Goal: Task Accomplishment & Management: Manage account settings

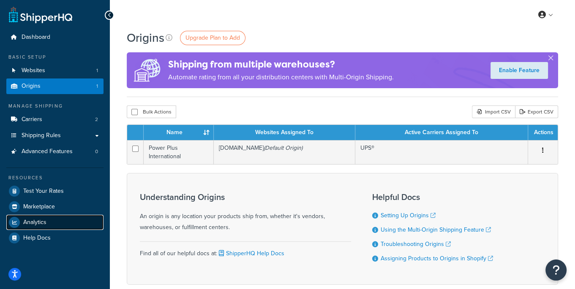
click at [48, 221] on link "Analytics" at bounding box center [54, 222] width 97 height 15
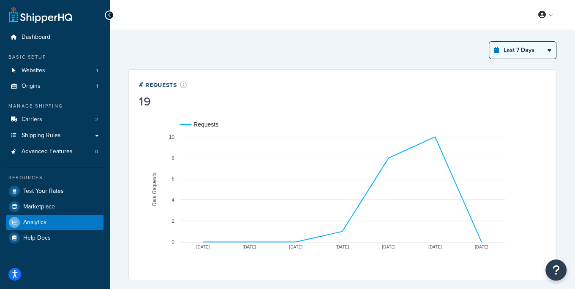
click at [503, 46] on select "Last 24 Hours Last 7 Days Last 30 Days Last 3 Months Last 6 Months Last 12 Mont…" at bounding box center [522, 50] width 67 height 17
select select "last_24_hours"
click at [489, 42] on select "Last 24 Hours Last 7 Days Last 30 Days Last 3 Months Last 6 Months Last 12 Mont…" at bounding box center [522, 50] width 67 height 17
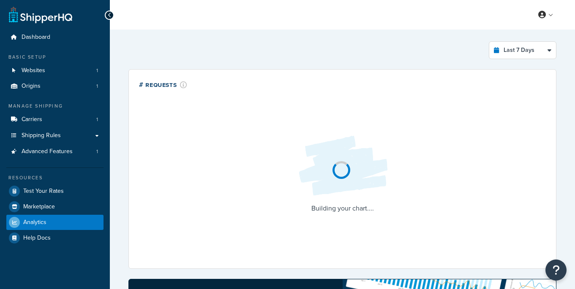
select select "last_7_days"
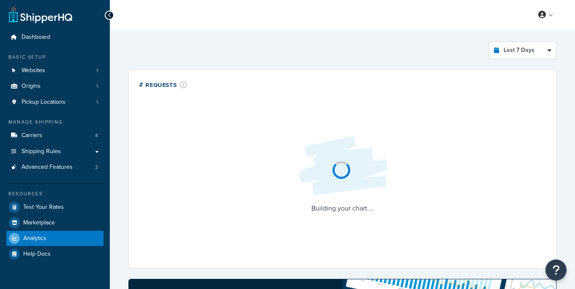
select select "last_7_days"
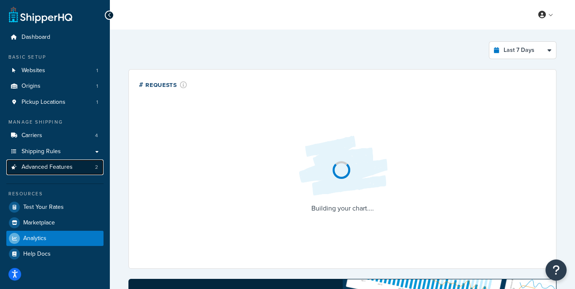
click at [68, 168] on span "Advanced Features" at bounding box center [47, 167] width 51 height 7
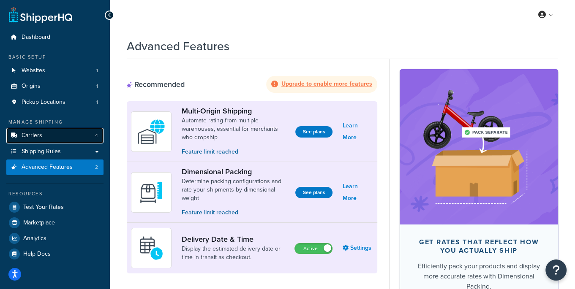
click at [65, 132] on link "Carriers 4" at bounding box center [54, 136] width 97 height 16
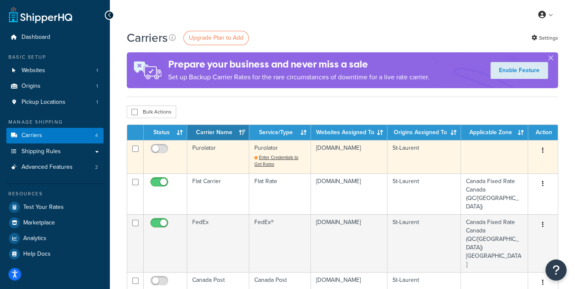
click at [218, 163] on td "Purolator" at bounding box center [218, 156] width 62 height 33
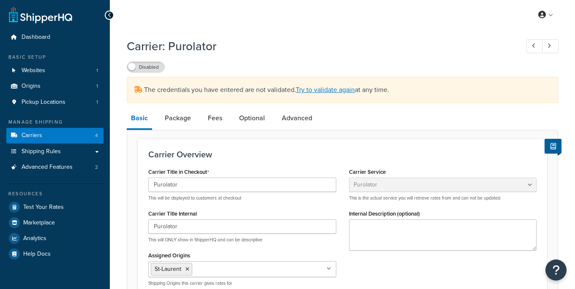
select select "purolator"
select select "PRE_SCHEDULED"
click at [38, 137] on span "Carriers" at bounding box center [32, 135] width 21 height 7
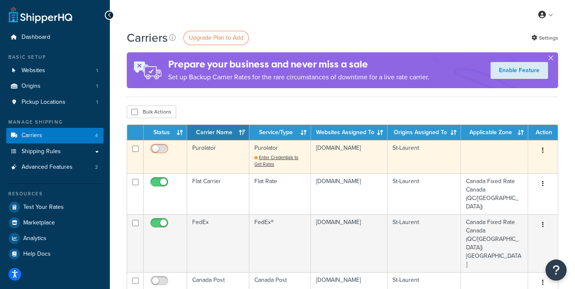
click at [161, 150] on input "checkbox" at bounding box center [160, 151] width 23 height 11
checkbox input "false"
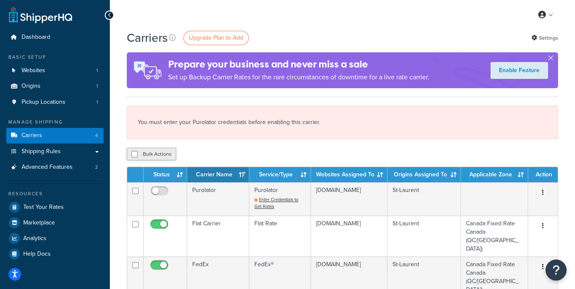
click at [156, 150] on button "Bulk Actions" at bounding box center [151, 154] width 49 height 13
checkbox input "true"
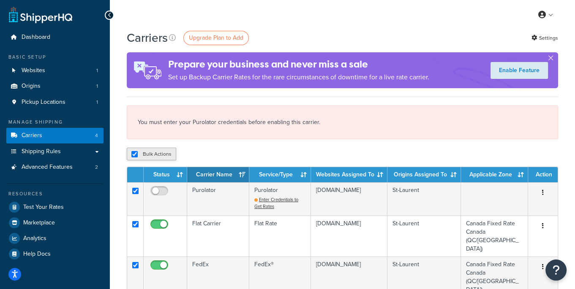
checkbox input "true"
click at [138, 124] on div "You must enter your Purolator credentials before enabling this carrier." at bounding box center [342, 123] width 431 height 34
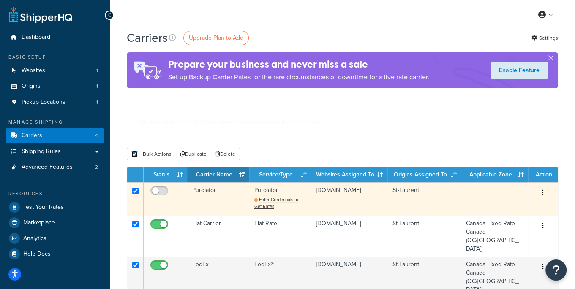
click at [133, 155] on div "Carriers Upgrade Plan to Add Settings Prepare your business and never miss a sa…" at bounding box center [342, 280] width 465 height 500
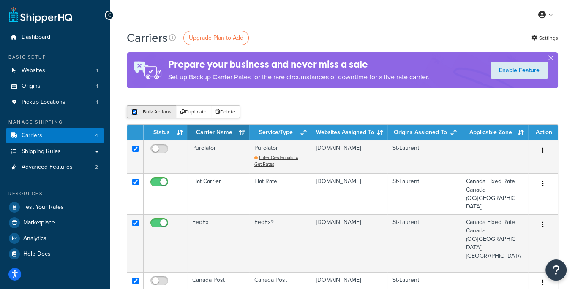
click at [133, 112] on input "checkbox" at bounding box center [134, 112] width 6 height 6
checkbox input "false"
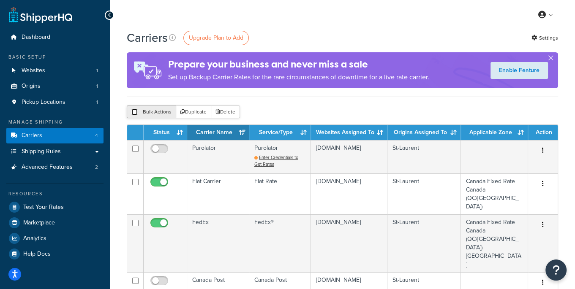
checkbox input "false"
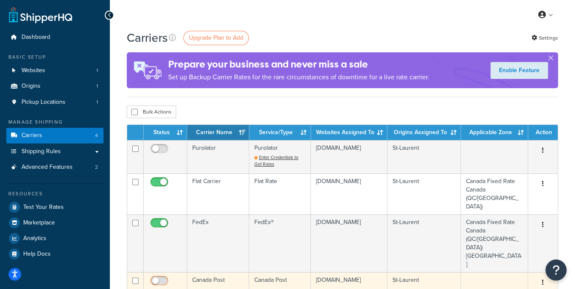
click at [165, 278] on input "checkbox" at bounding box center [160, 283] width 23 height 11
click at [156, 278] on input "checkbox" at bounding box center [160, 283] width 23 height 11
checkbox input "false"
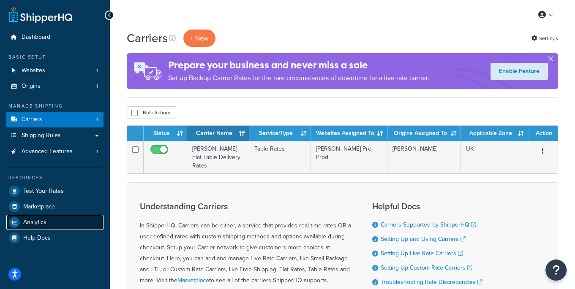
click at [50, 220] on link "Analytics" at bounding box center [54, 222] width 97 height 15
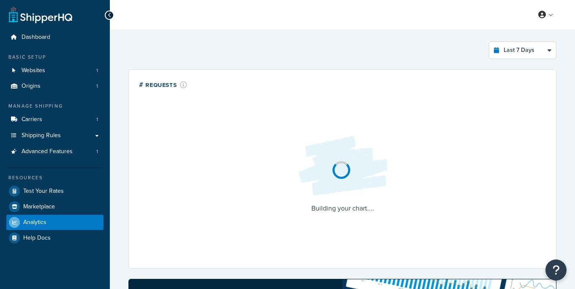
select select "last_7_days"
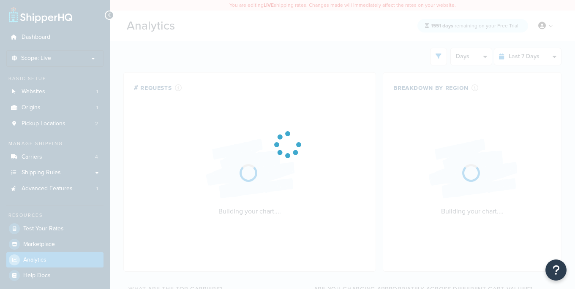
select select "last_7_days"
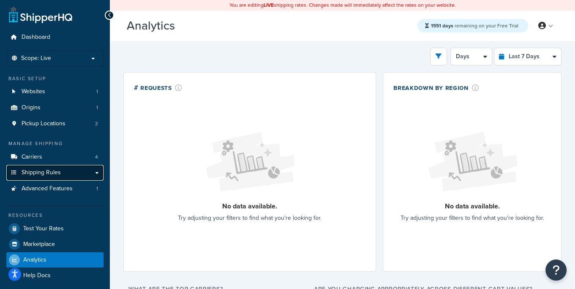
click at [49, 173] on span "Shipping Rules" at bounding box center [41, 172] width 39 height 7
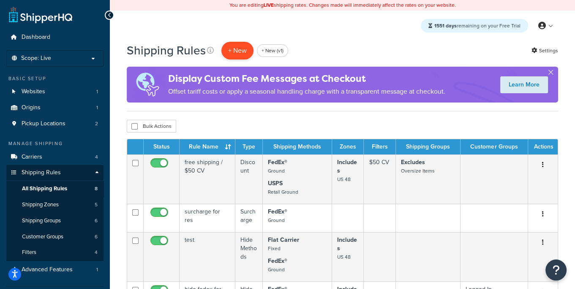
click at [235, 52] on p "+ New" at bounding box center [237, 50] width 32 height 17
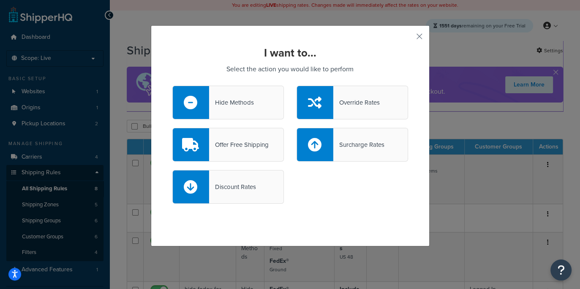
click at [234, 106] on div "Hide Methods" at bounding box center [231, 103] width 45 height 12
click at [0, 0] on input "Hide Methods" at bounding box center [0, 0] width 0 height 0
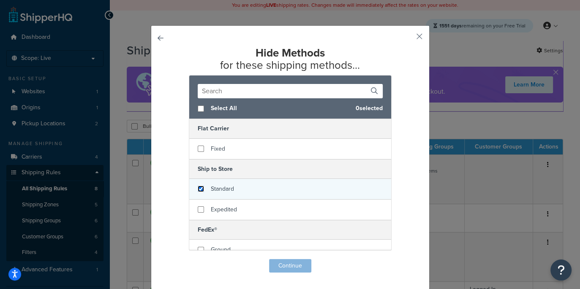
click at [198, 189] on input "checkbox" at bounding box center [201, 189] width 6 height 6
checkbox input "false"
click at [198, 192] on div "Standard" at bounding box center [290, 189] width 202 height 21
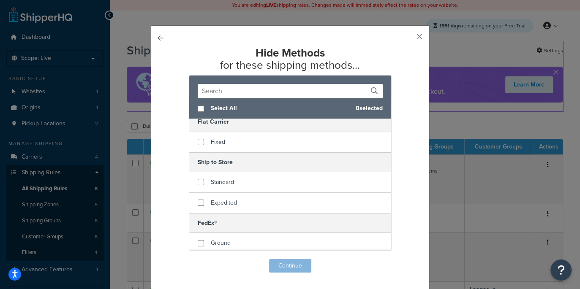
scroll to position [17, 0]
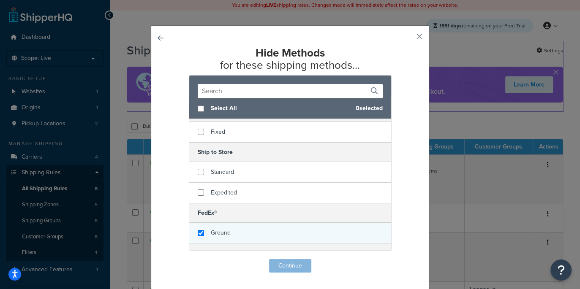
checkbox input "true"
click at [204, 232] on div "Ground" at bounding box center [290, 233] width 202 height 20
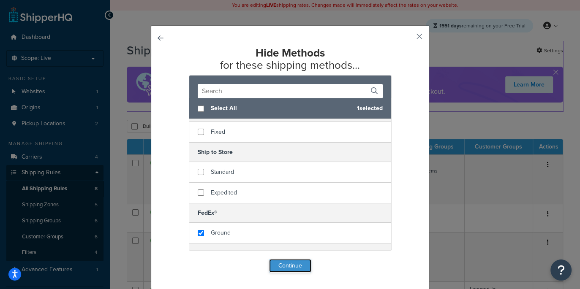
click at [277, 266] on button "Continue" at bounding box center [290, 266] width 42 height 14
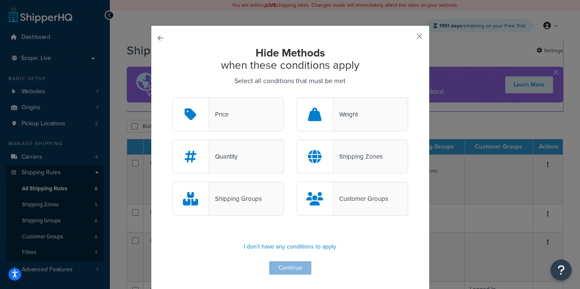
click at [345, 191] on div "Customer Groups" at bounding box center [351, 199] width 111 height 34
click at [0, 0] on input "Customer Groups" at bounding box center [0, 0] width 0 height 0
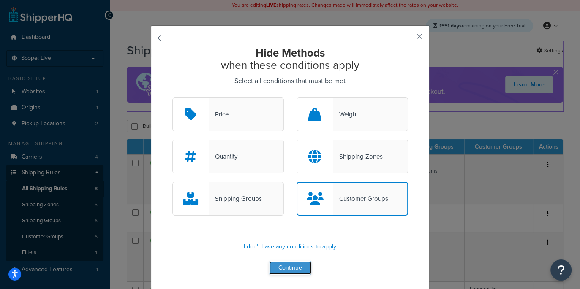
click at [298, 270] on button "Continue" at bounding box center [290, 268] width 42 height 14
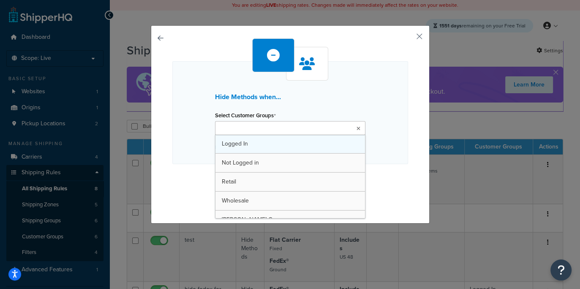
drag, startPoint x: 232, startPoint y: 129, endPoint x: 242, endPoint y: 142, distance: 16.9
click at [233, 129] on input "Select Customer Groups" at bounding box center [255, 128] width 75 height 9
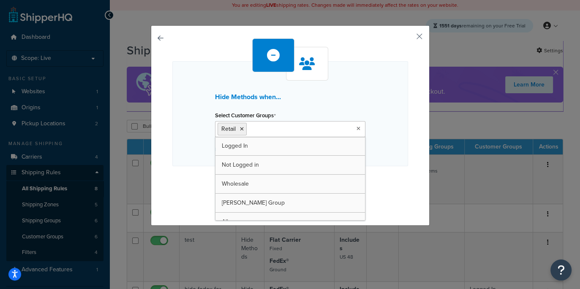
click at [190, 168] on div "Hide Methods when... Select Customer Groups Retail Logged In Not Logged in Whol…" at bounding box center [290, 123] width 236 height 170
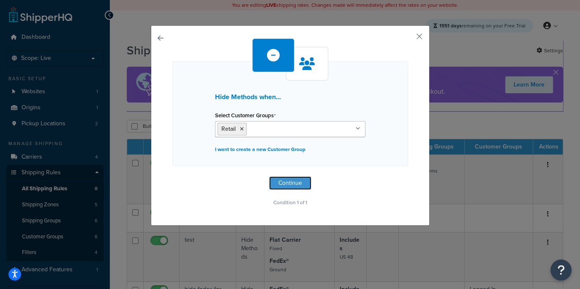
click at [277, 182] on button "Continue" at bounding box center [290, 184] width 42 height 14
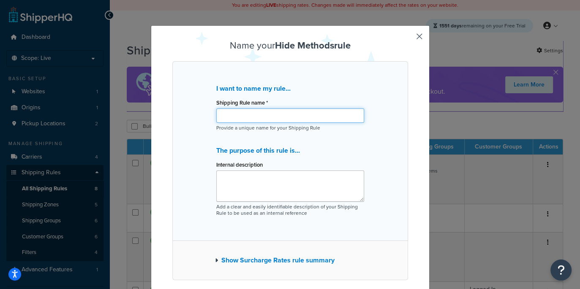
click at [244, 113] on input "Shipping Rule name *" at bounding box center [290, 116] width 148 height 14
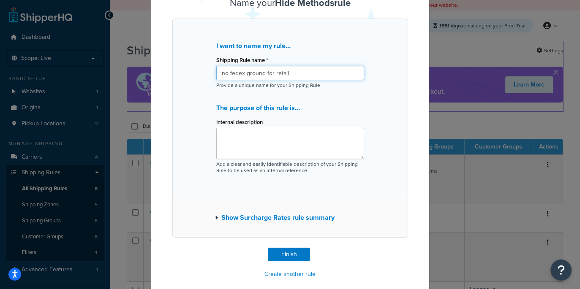
scroll to position [51, 0]
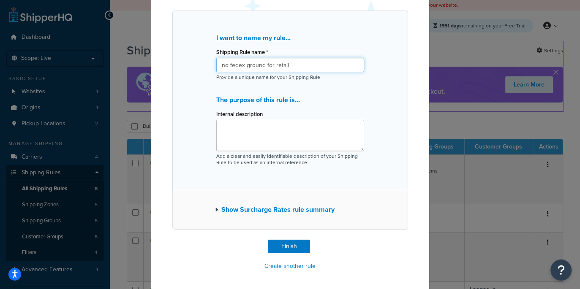
type input "no fedex ground for retail"
click at [253, 210] on button "Show Surcharge Rates rule summary" at bounding box center [275, 210] width 120 height 12
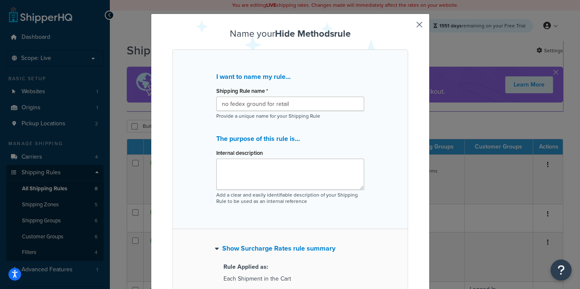
scroll to position [0, 0]
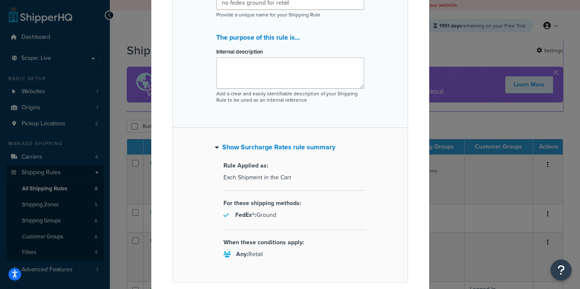
click at [278, 146] on button "Show Surcharge Rates rule summary" at bounding box center [275, 147] width 120 height 12
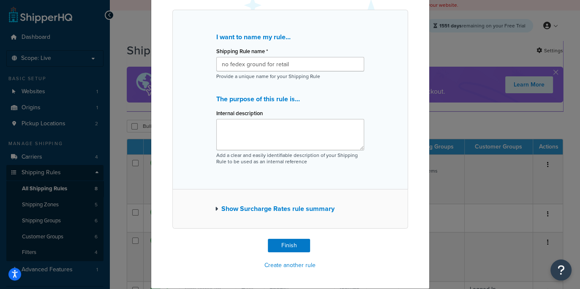
scroll to position [51, 0]
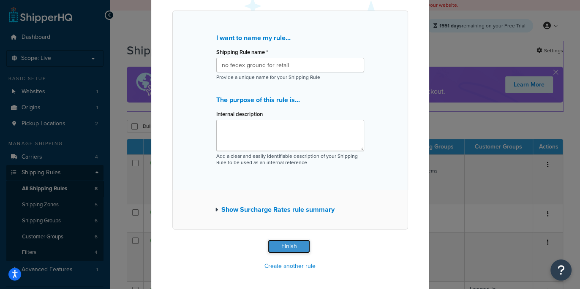
click at [288, 246] on button "Finish" at bounding box center [289, 247] width 42 height 14
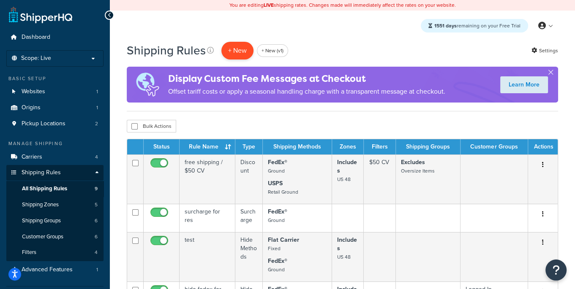
click at [234, 48] on p "+ New" at bounding box center [237, 50] width 32 height 17
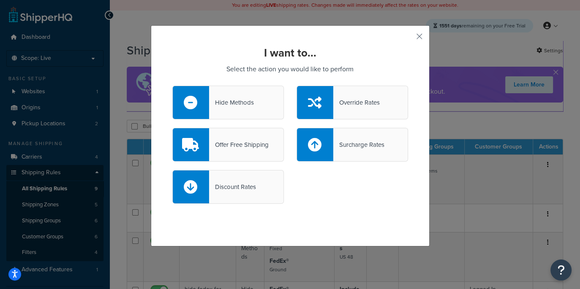
click at [247, 106] on div "Hide Methods" at bounding box center [231, 103] width 45 height 12
click at [0, 0] on input "Hide Methods" at bounding box center [0, 0] width 0 height 0
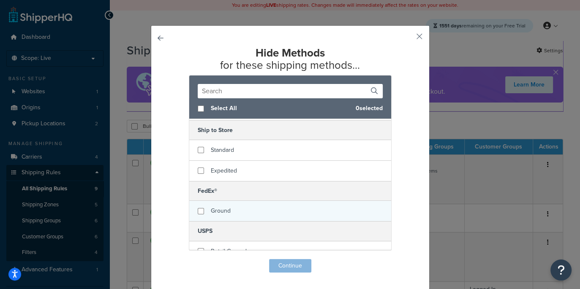
scroll to position [49, 0]
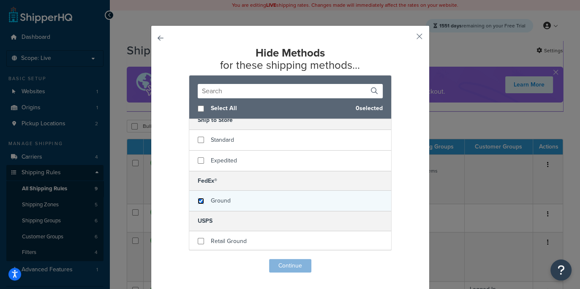
click at [201, 199] on input "checkbox" at bounding box center [201, 201] width 6 height 6
checkbox input "true"
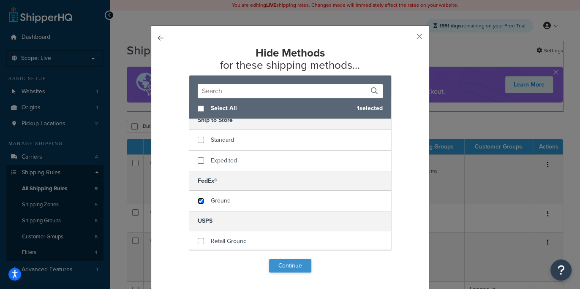
scroll to position [0, 0]
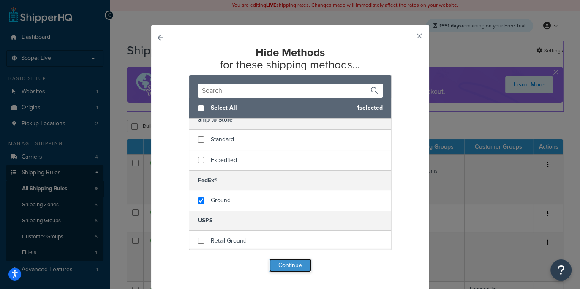
click at [280, 262] on button "Continue" at bounding box center [290, 266] width 42 height 14
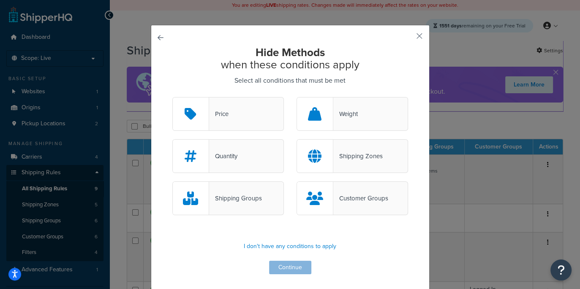
click at [344, 197] on div "Customer Groups" at bounding box center [360, 199] width 55 height 12
click at [0, 0] on input "Customer Groups" at bounding box center [0, 0] width 0 height 0
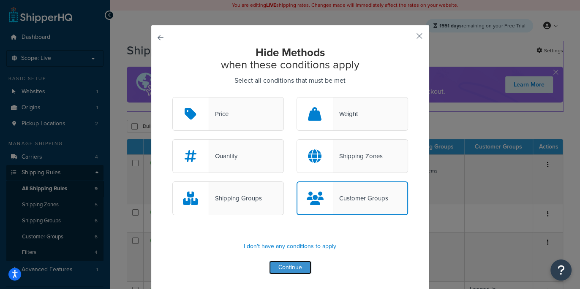
click at [292, 266] on button "Continue" at bounding box center [290, 268] width 42 height 14
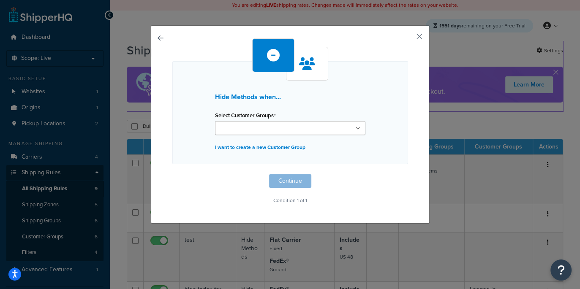
scroll to position [0, 0]
click at [245, 128] on input "Select Customer Groups" at bounding box center [255, 128] width 75 height 9
type input "reta"
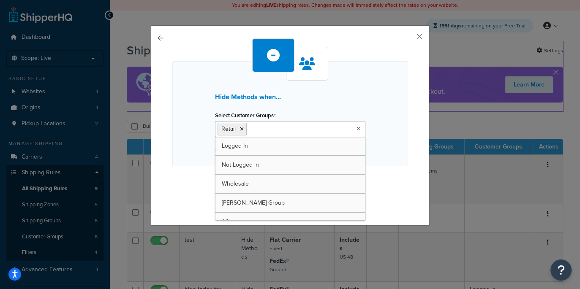
drag, startPoint x: 193, startPoint y: 171, endPoint x: 252, endPoint y: 196, distance: 63.6
click at [193, 172] on div "Hide Methods when... Select Customer Groups Retail Logged In Not Logged in Whol…" at bounding box center [290, 123] width 236 height 170
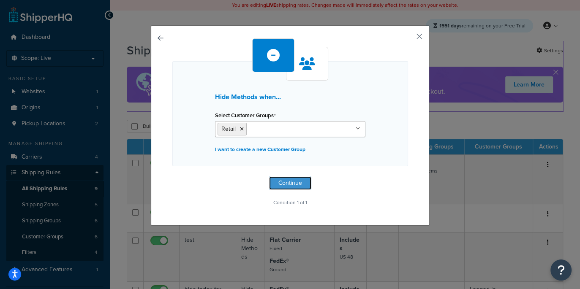
click at [277, 184] on button "Continue" at bounding box center [290, 184] width 42 height 14
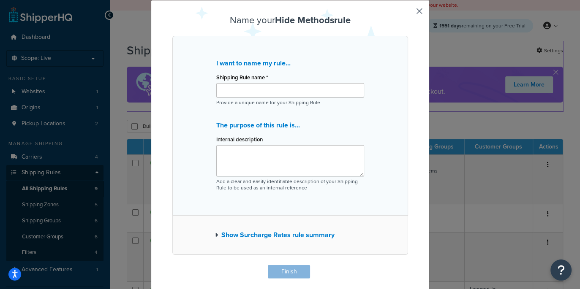
scroll to position [27, 0]
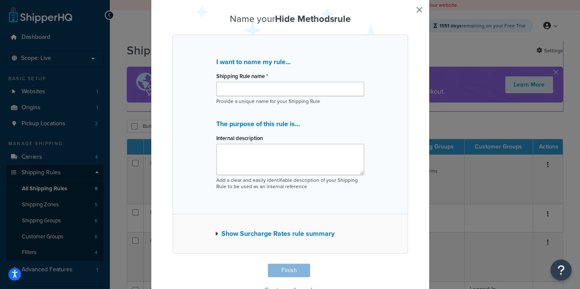
click at [275, 234] on button "Show Surcharge Rates rule summary" at bounding box center [275, 234] width 120 height 12
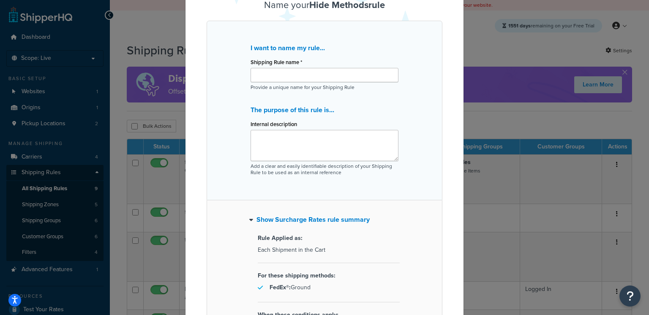
scroll to position [0, 0]
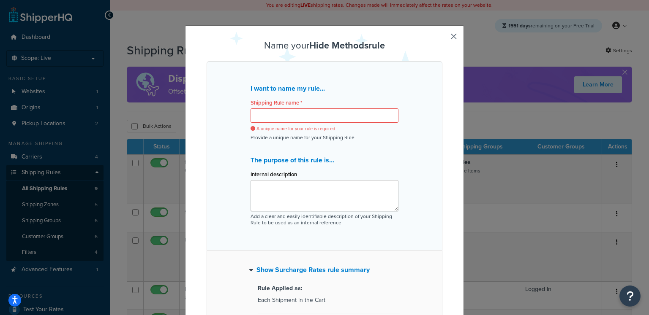
click at [457, 34] on div "Name your Hide Methods rule I want to name my rule... Shipping Rule name * A un…" at bounding box center [324, 245] width 279 height 441
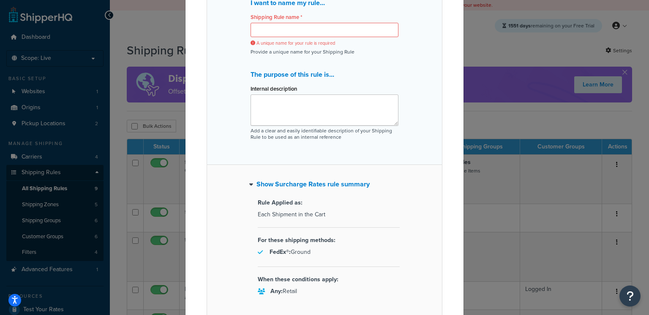
scroll to position [150, 0]
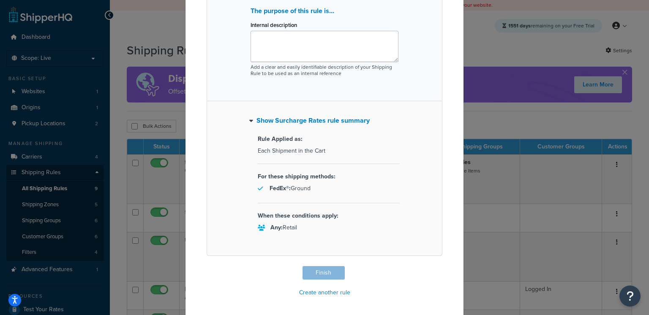
click at [319, 274] on div "Name your Hide Methods rule I want to name my rule... Shipping Rule name * A un…" at bounding box center [325, 95] width 236 height 408
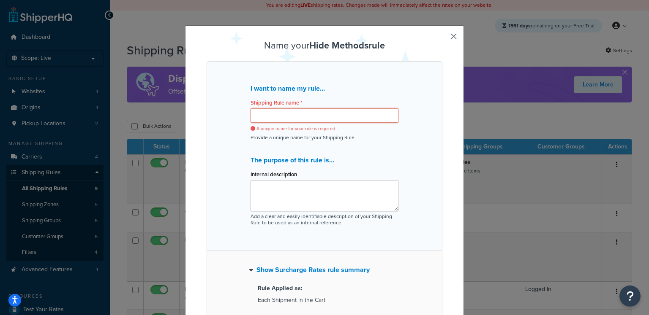
click at [292, 117] on input "Shipping Rule name *" at bounding box center [324, 116] width 148 height 14
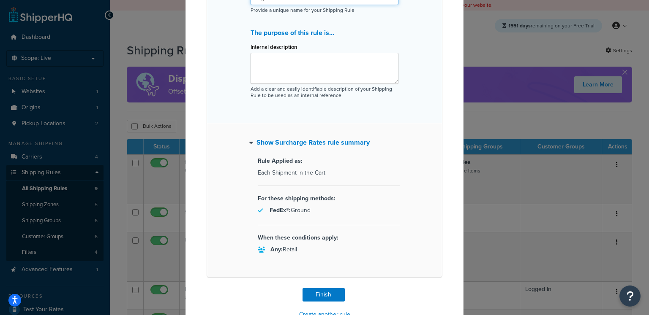
scroll to position [140, 0]
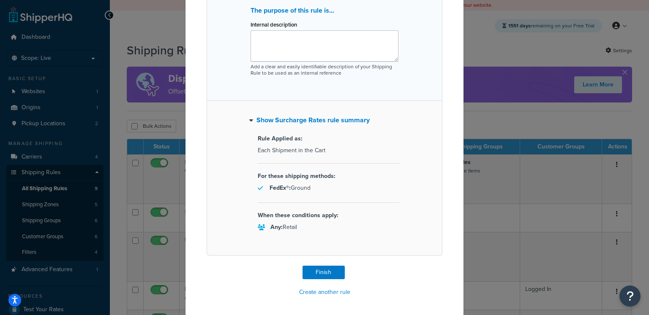
type input "dfgs"
click at [315, 271] on button "Finish" at bounding box center [323, 273] width 42 height 14
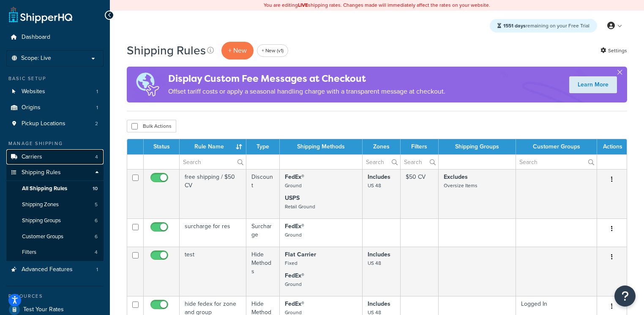
click at [43, 157] on link "Carriers 4" at bounding box center [54, 158] width 97 height 16
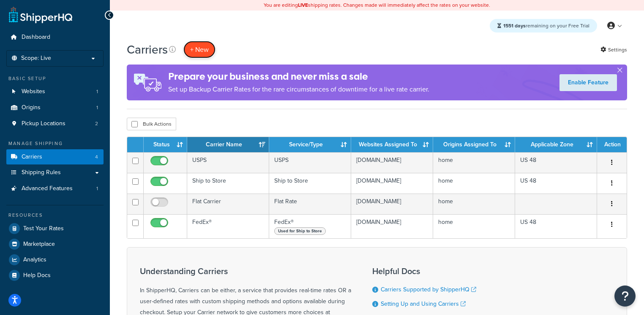
click at [204, 51] on button "+ New" at bounding box center [199, 49] width 32 height 17
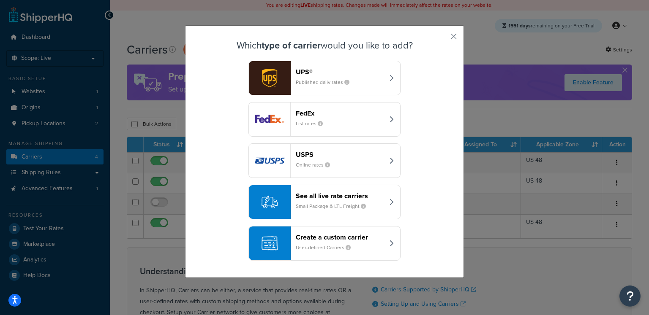
click at [312, 206] on small "Small Package & LTL Freight" at bounding box center [334, 207] width 77 height 8
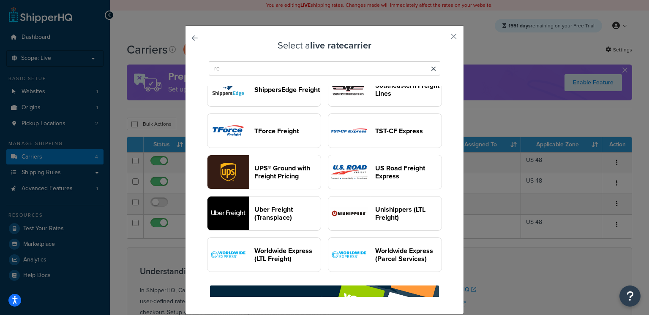
scroll to position [386, 0]
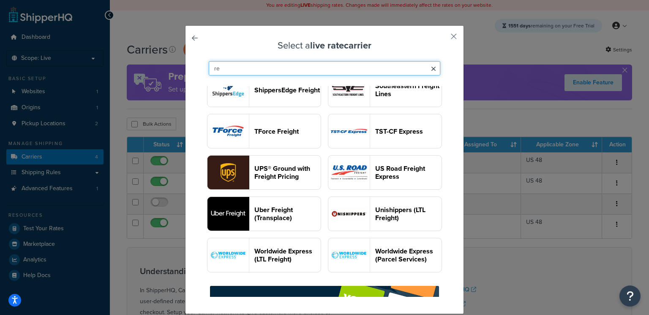
drag, startPoint x: 250, startPoint y: 70, endPoint x: 195, endPoint y: 70, distance: 54.9
click at [195, 70] on div "Select a live rate carrier re DHL Express® [GEOGRAPHIC_DATA] Post Retail [PERSO…" at bounding box center [324, 169] width 279 height 289
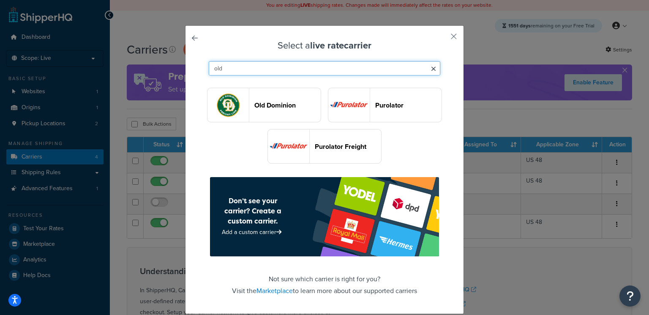
scroll to position [0, 0]
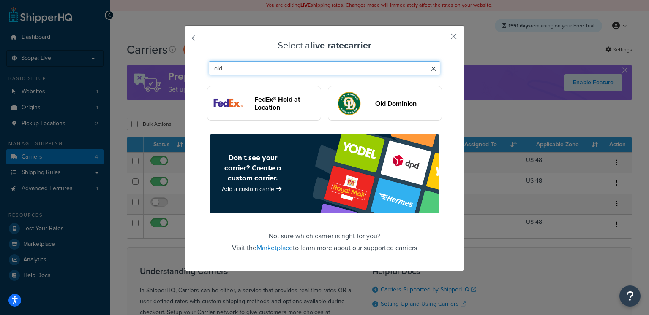
type input "old"
click at [367, 98] on img "button" at bounding box center [348, 104] width 41 height 34
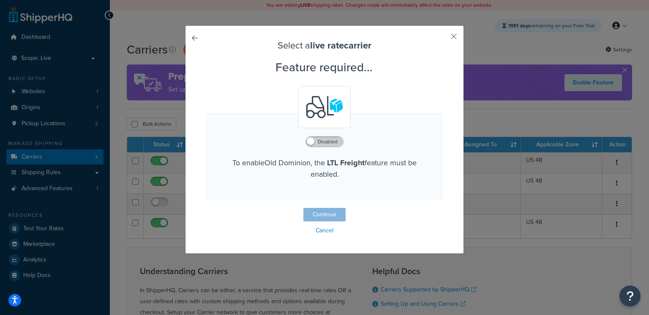
click at [321, 144] on label "Disabled" at bounding box center [324, 142] width 37 height 10
click at [322, 220] on button "Continue" at bounding box center [324, 215] width 42 height 14
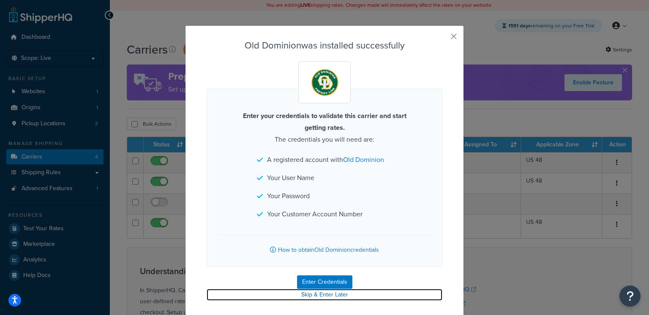
click at [322, 296] on link "Skip & Enter Later" at bounding box center [325, 295] width 236 height 12
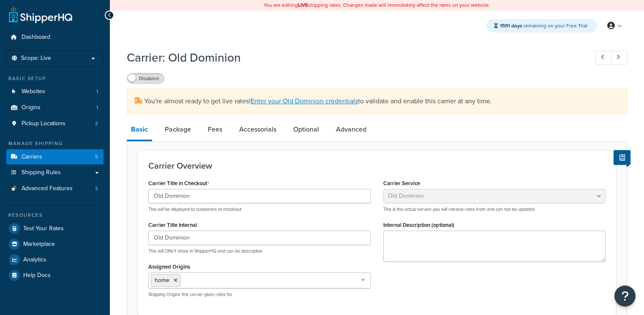
select select "dominionFreight"
click at [144, 82] on label "Disabled" at bounding box center [145, 78] width 37 height 10
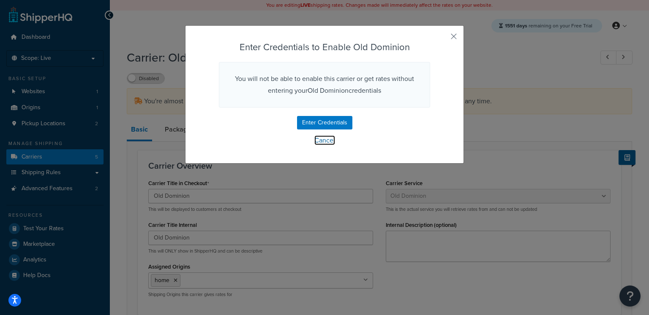
click at [319, 145] on link "Cancel" at bounding box center [324, 141] width 21 height 10
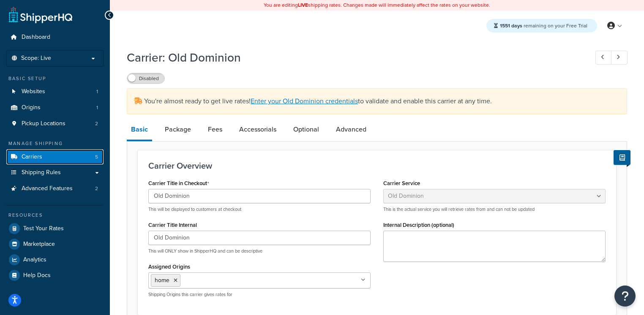
click at [65, 158] on link "Carriers 5" at bounding box center [54, 158] width 97 height 16
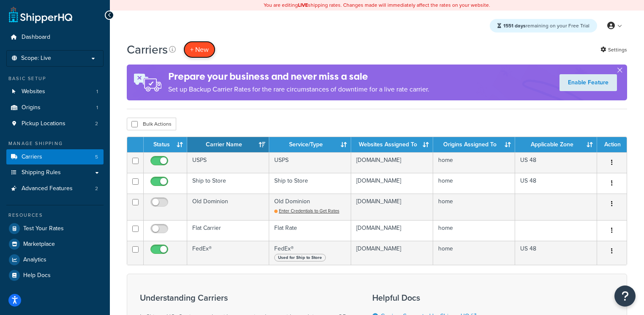
click at [201, 46] on button "+ New" at bounding box center [199, 49] width 32 height 17
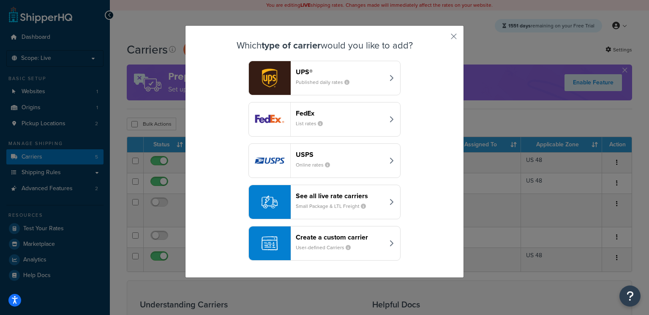
click at [317, 209] on small "Small Package & LTL Freight" at bounding box center [334, 207] width 77 height 8
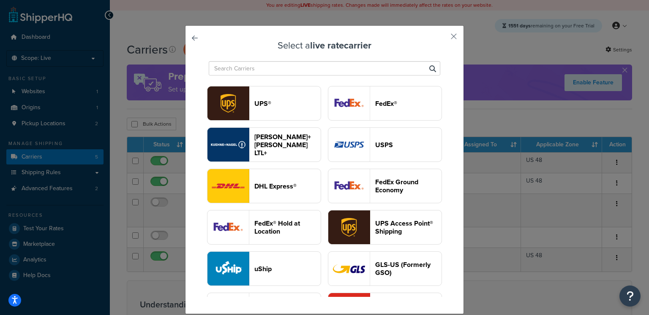
click at [267, 67] on input "text" at bounding box center [324, 68] width 231 height 14
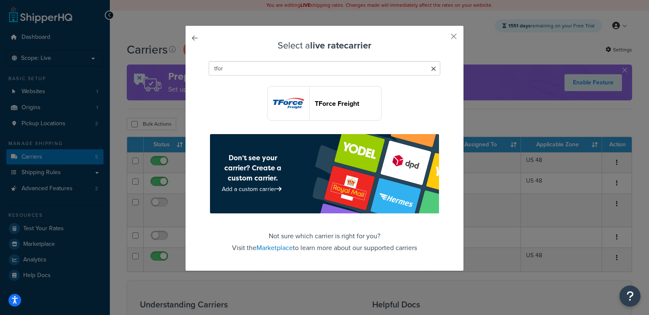
type input "tfor"
click at [346, 100] on header "TForce Freight" at bounding box center [348, 104] width 66 height 8
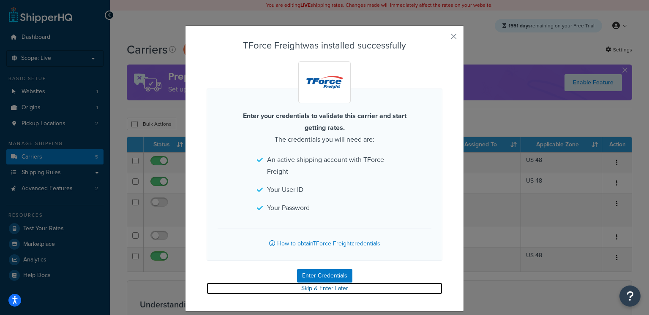
click at [324, 288] on link "Skip & Enter Later" at bounding box center [325, 289] width 236 height 12
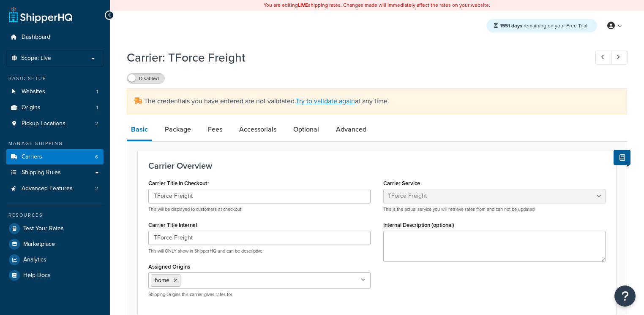
select select "tforceFreight"
click at [57, 159] on link "Carriers 6" at bounding box center [54, 158] width 97 height 16
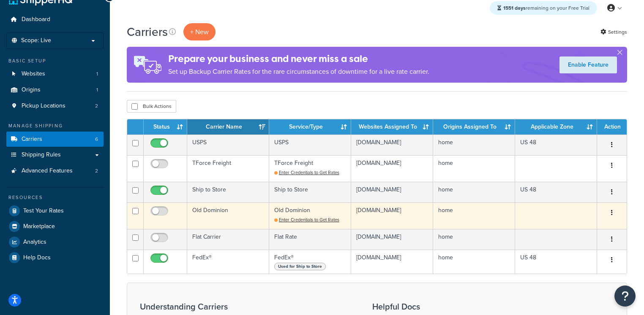
scroll to position [19, 0]
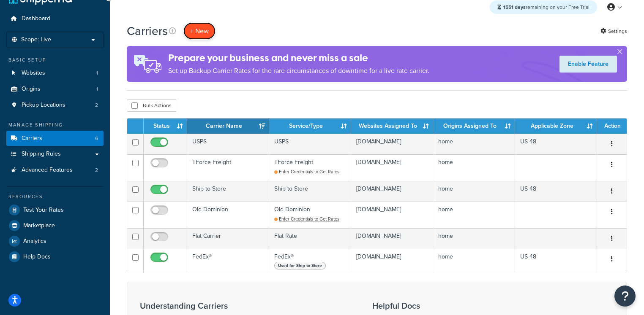
click at [202, 35] on button "+ New" at bounding box center [199, 30] width 32 height 17
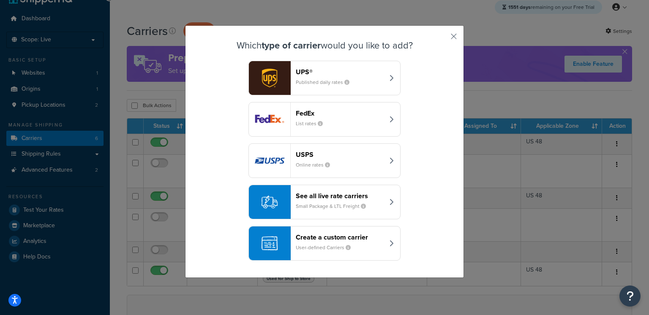
click at [456, 36] on div "Which type of carrier would you like to add? UPS® Published daily rates FedEx L…" at bounding box center [324, 151] width 279 height 253
drag, startPoint x: 454, startPoint y: 37, endPoint x: 441, endPoint y: 42, distance: 13.5
click at [442, 38] on button "button" at bounding box center [441, 39] width 2 height 2
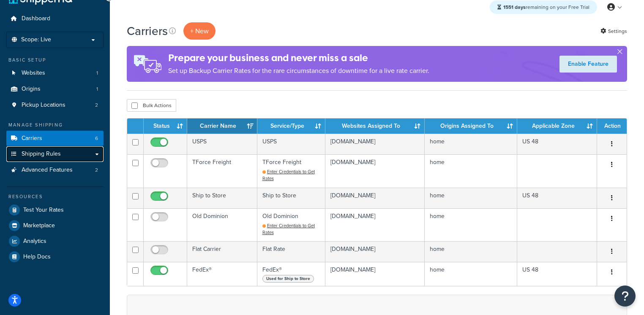
click at [49, 153] on span "Shipping Rules" at bounding box center [41, 154] width 39 height 7
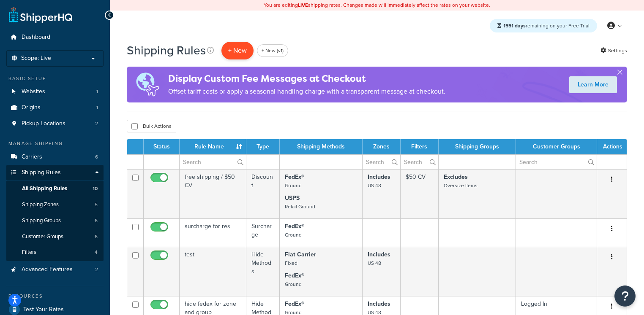
click at [231, 46] on p "+ New" at bounding box center [237, 50] width 32 height 17
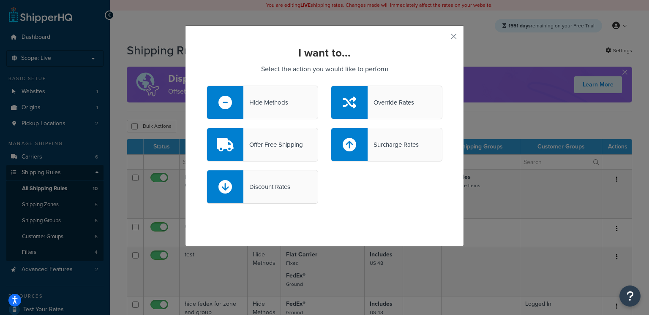
click at [288, 108] on div "Hide Methods" at bounding box center [262, 103] width 111 height 34
click at [0, 0] on input "Hide Methods" at bounding box center [0, 0] width 0 height 0
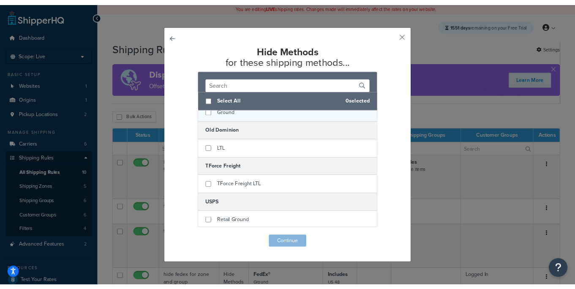
scroll to position [130, 0]
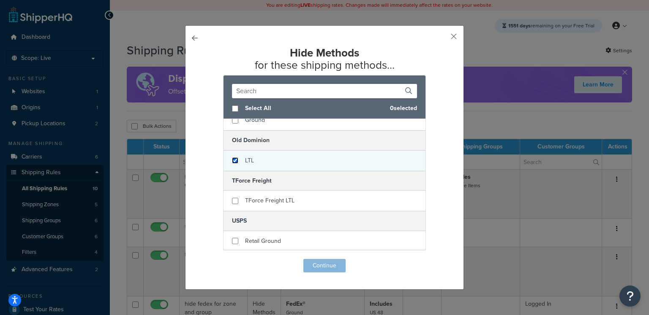
click at [232, 160] on input "checkbox" at bounding box center [235, 161] width 6 height 6
checkbox input "true"
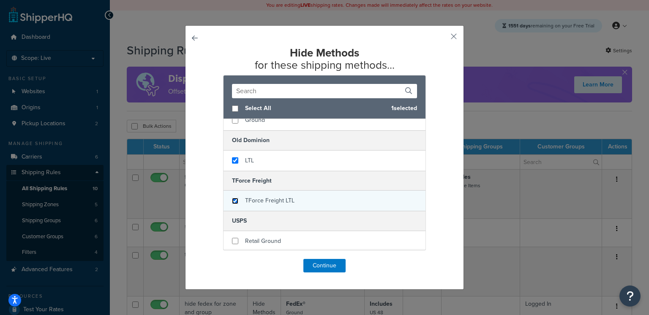
click at [232, 199] on input "checkbox" at bounding box center [235, 201] width 6 height 6
checkbox input "true"
click at [442, 38] on button "button" at bounding box center [441, 39] width 2 height 2
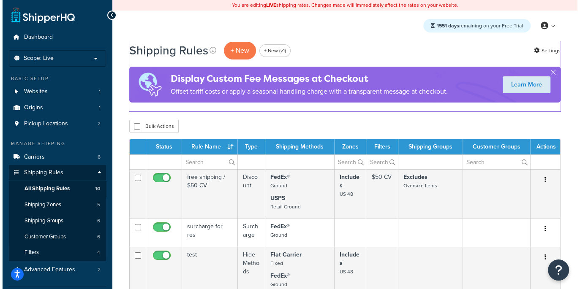
scroll to position [1, 0]
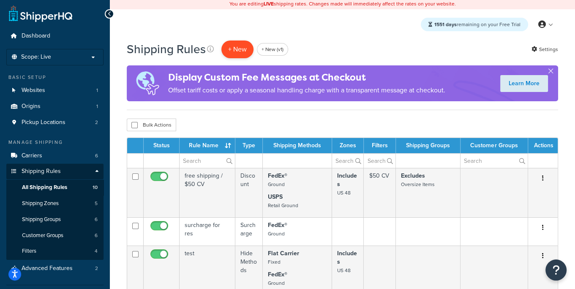
click at [243, 47] on p "+ New" at bounding box center [237, 49] width 32 height 17
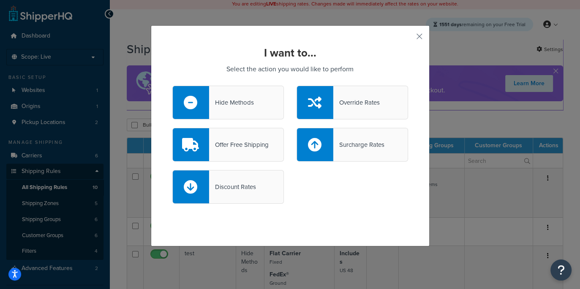
click at [223, 109] on div "Hide Methods" at bounding box center [227, 103] width 111 height 34
click at [0, 0] on input "Hide Methods" at bounding box center [0, 0] width 0 height 0
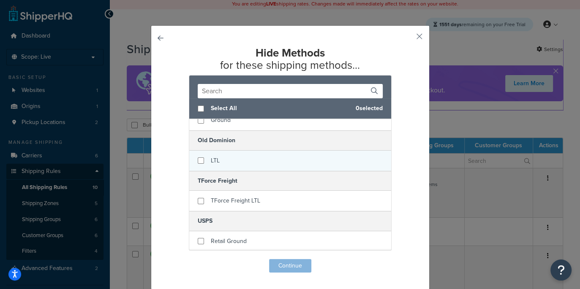
scroll to position [0, 0]
click at [198, 159] on input "checkbox" at bounding box center [201, 160] width 6 height 6
checkbox input "true"
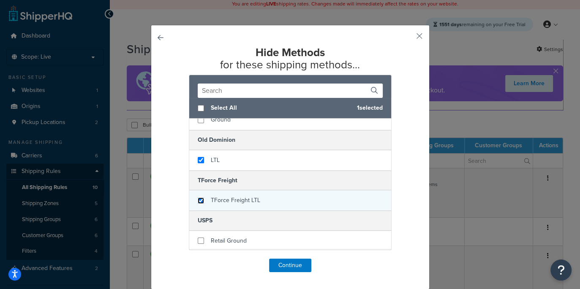
click at [200, 200] on input "checkbox" at bounding box center [201, 201] width 6 height 6
checkbox input "true"
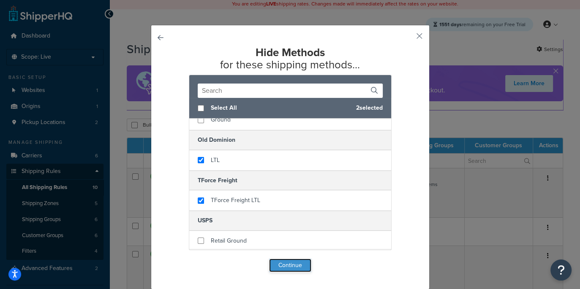
click at [289, 269] on button "Continue" at bounding box center [290, 266] width 42 height 14
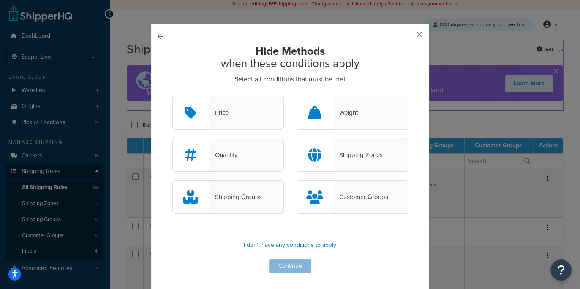
scroll to position [3, 0]
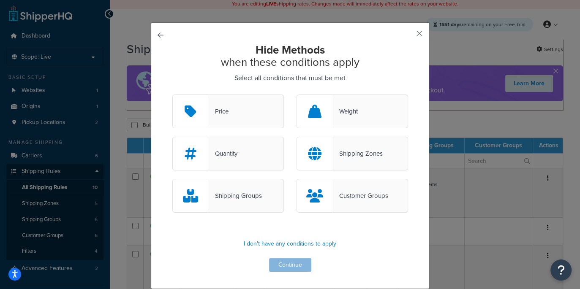
click at [280, 264] on div "Hide Methods when these conditions apply Select all conditions that must be met…" at bounding box center [290, 158] width 236 height 228
click at [345, 193] on div "Customer Groups" at bounding box center [360, 196] width 55 height 12
click at [0, 0] on input "Customer Groups" at bounding box center [0, 0] width 0 height 0
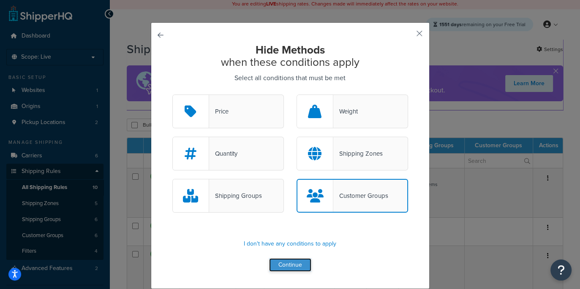
click at [299, 266] on button "Continue" at bounding box center [290, 265] width 42 height 14
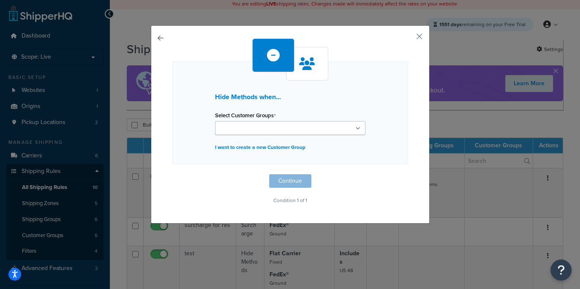
scroll to position [0, 0]
click at [238, 129] on input "Select Customer Groups" at bounding box center [255, 128] width 75 height 9
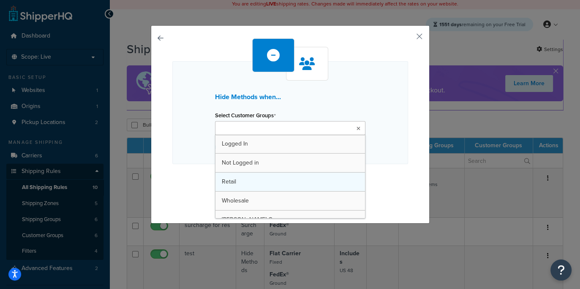
scroll to position [1, 0]
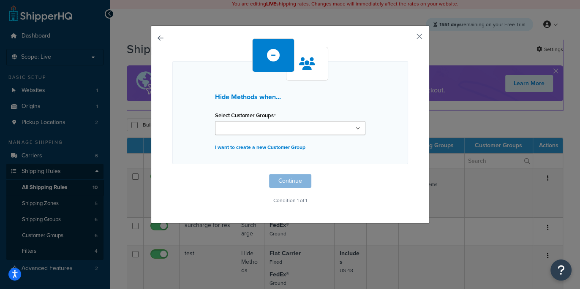
click at [175, 175] on div "Hide Methods when... Select Customer Groups Logged In Not Logged in Retail Whol…" at bounding box center [290, 122] width 236 height 168
drag, startPoint x: 247, startPoint y: 193, endPoint x: 249, endPoint y: 136, distance: 57.1
click at [247, 193] on div "Hide Methods when... Select Customer Groups Logged In Not Logged in Retail Whol…" at bounding box center [290, 122] width 236 height 168
click at [249, 133] on input "Select Customer Groups" at bounding box center [255, 128] width 75 height 9
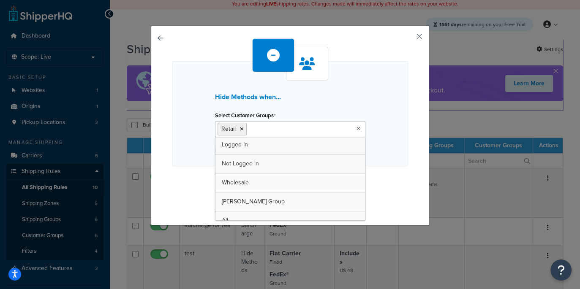
click at [182, 176] on div "Hide Methods when... Select Customer Groups Retail Logged In Not Logged in Whol…" at bounding box center [290, 123] width 236 height 170
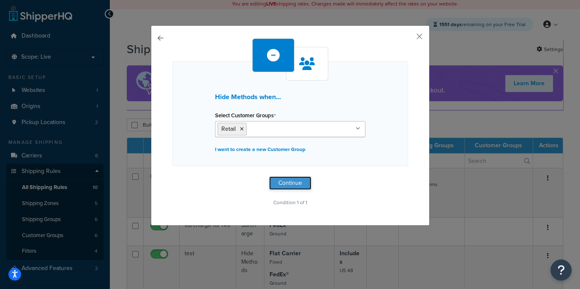
click at [279, 183] on button "Continue" at bounding box center [290, 184] width 42 height 14
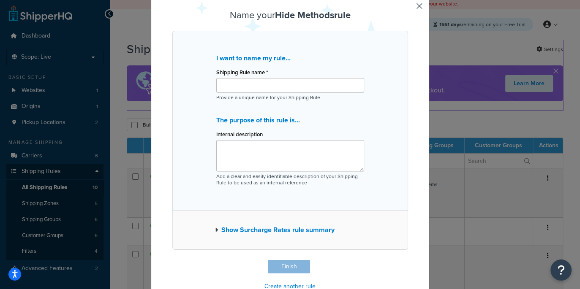
scroll to position [46, 0]
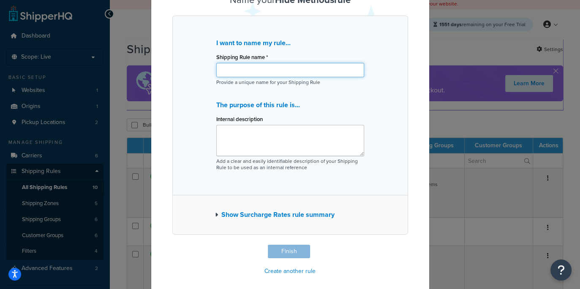
click at [247, 69] on input "Shipping Rule name *" at bounding box center [290, 70] width 148 height 14
type input "LTL Whoelsale Customer Only"
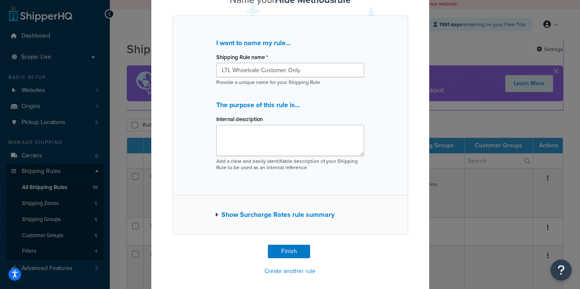
click at [234, 212] on button "Show Surcharge Rates rule summary" at bounding box center [275, 215] width 120 height 12
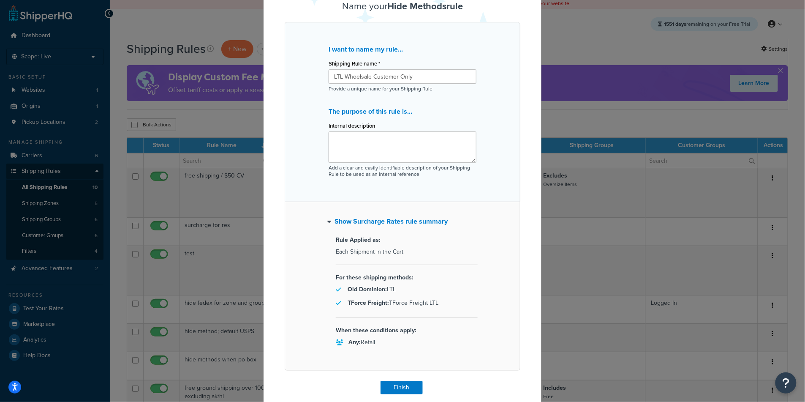
scroll to position [37, 0]
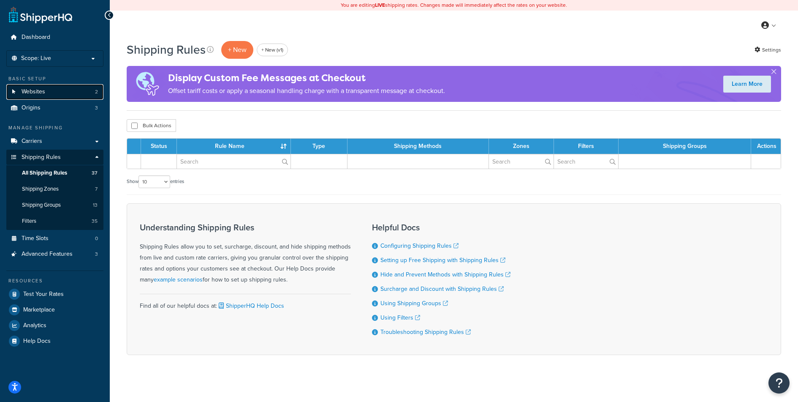
click at [61, 95] on link "Websites 2" at bounding box center [54, 92] width 97 height 16
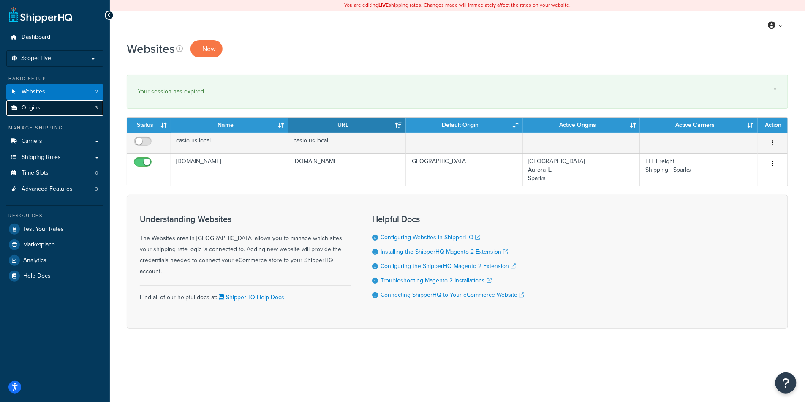
click at [49, 107] on link "Origins 3" at bounding box center [54, 108] width 97 height 16
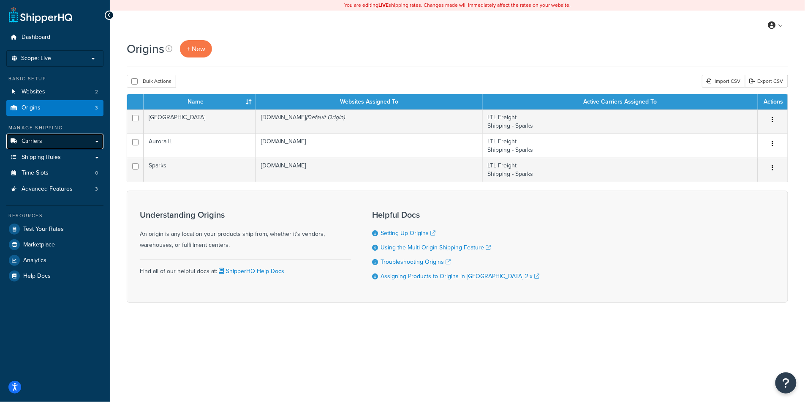
click at [68, 141] on link "Carriers" at bounding box center [54, 141] width 97 height 16
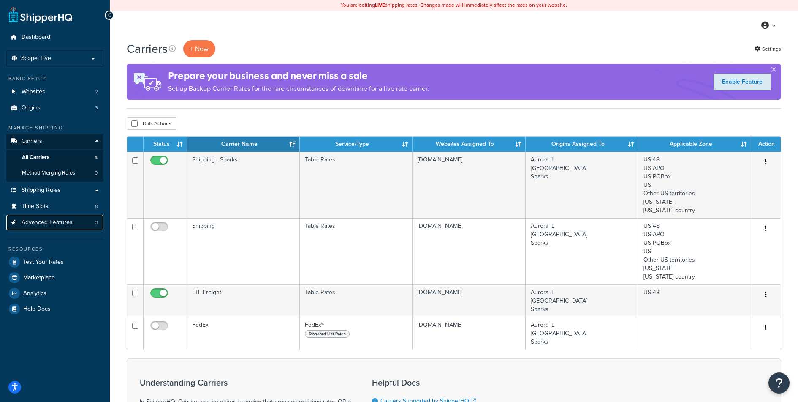
click at [52, 223] on span "Advanced Features" at bounding box center [47, 222] width 51 height 7
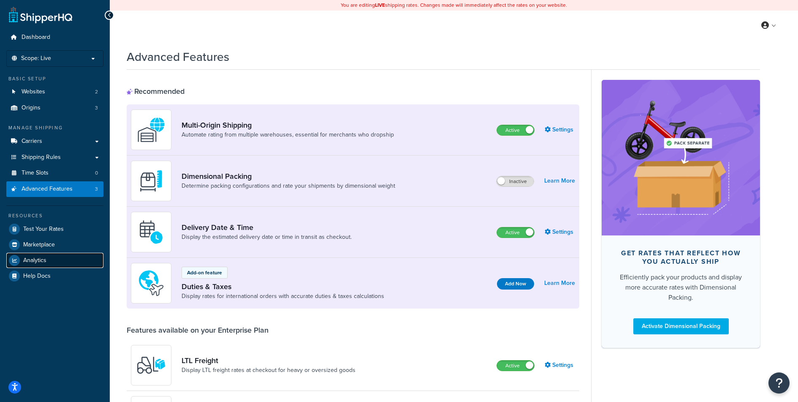
click at [46, 264] on link "Analytics" at bounding box center [54, 260] width 97 height 15
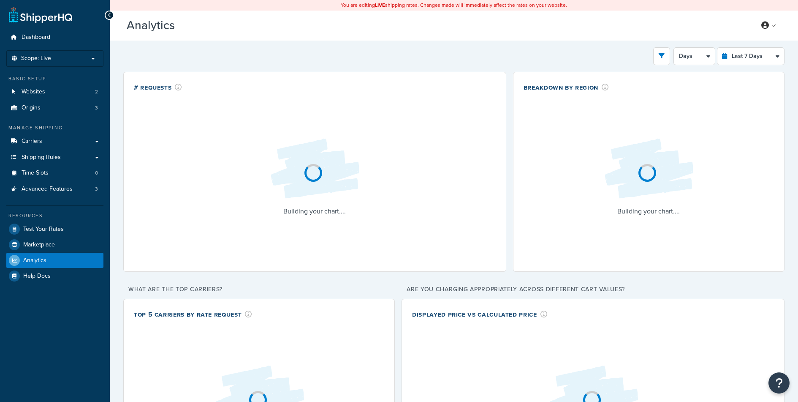
select select "last_7_days"
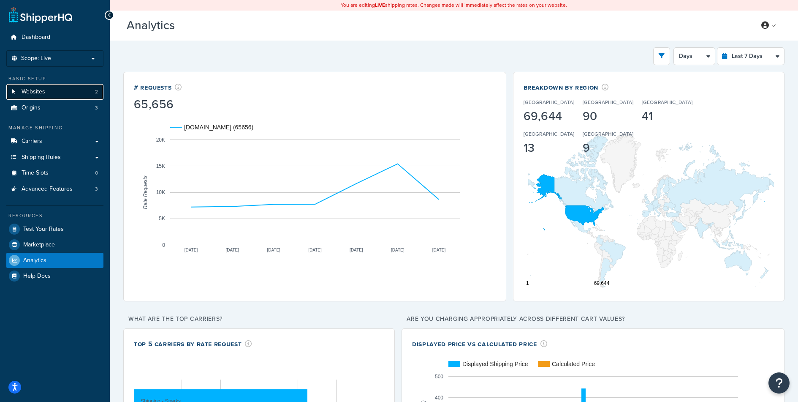
click at [58, 89] on link "Websites 2" at bounding box center [54, 92] width 97 height 16
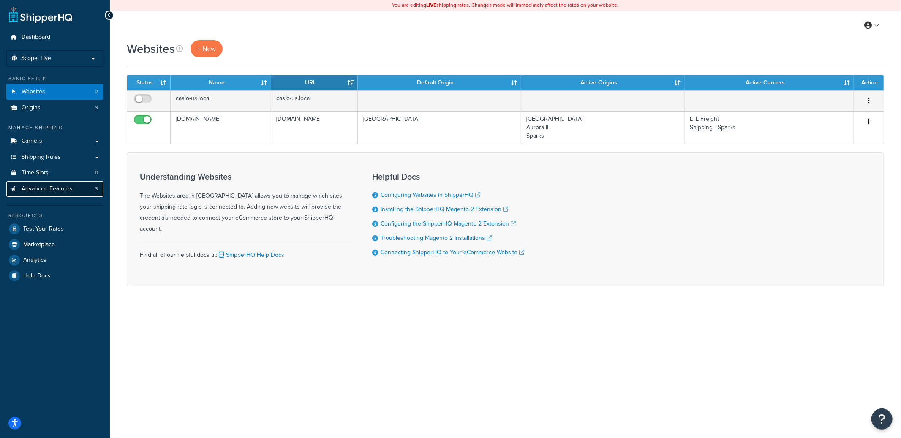
click at [56, 191] on span "Advanced Features" at bounding box center [47, 188] width 51 height 7
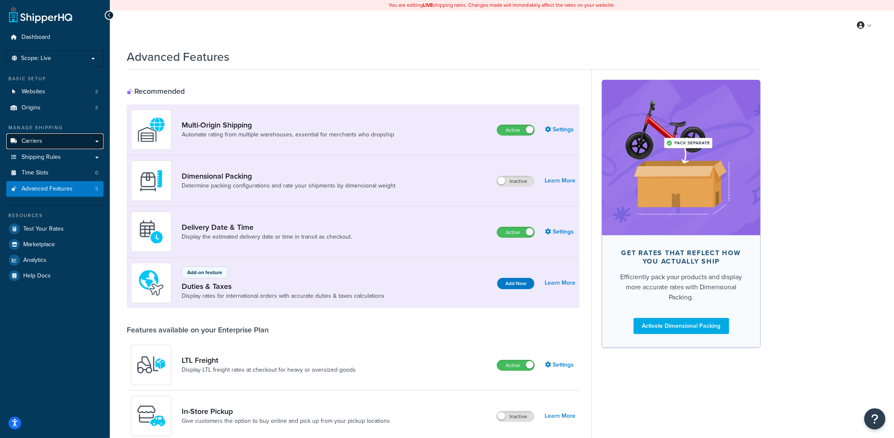
click at [51, 143] on link "Carriers" at bounding box center [54, 141] width 97 height 16
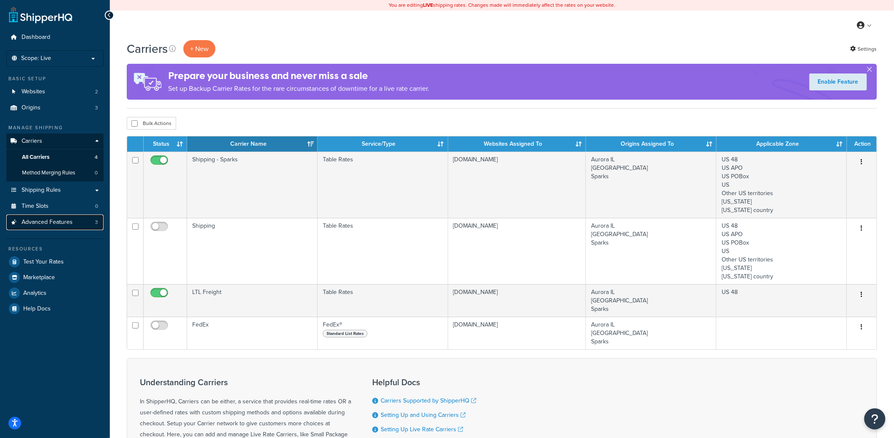
click at [60, 222] on span "Advanced Features" at bounding box center [47, 222] width 51 height 7
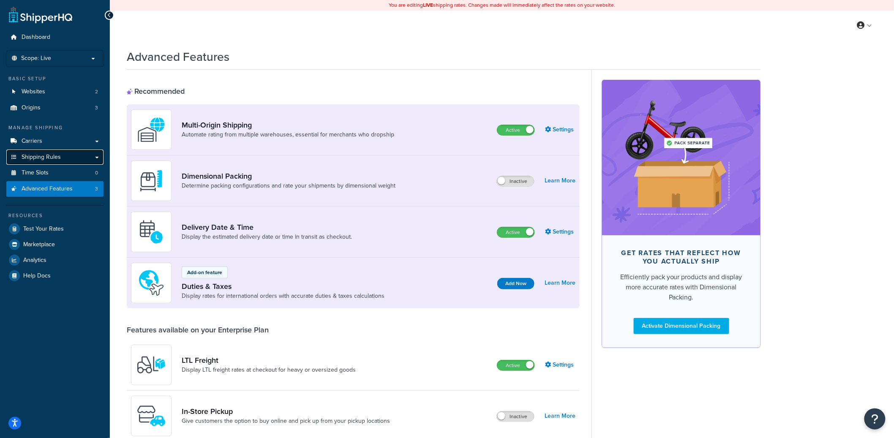
click at [47, 156] on span "Shipping Rules" at bounding box center [41, 157] width 39 height 7
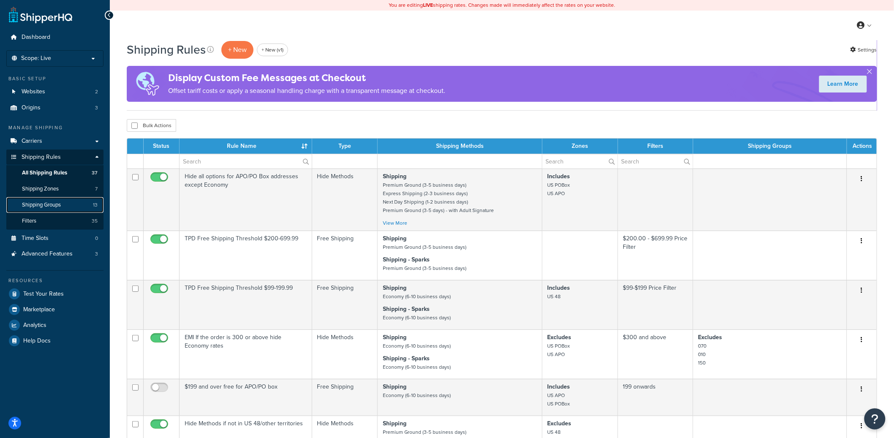
click at [48, 204] on span "Shipping Groups" at bounding box center [41, 204] width 39 height 7
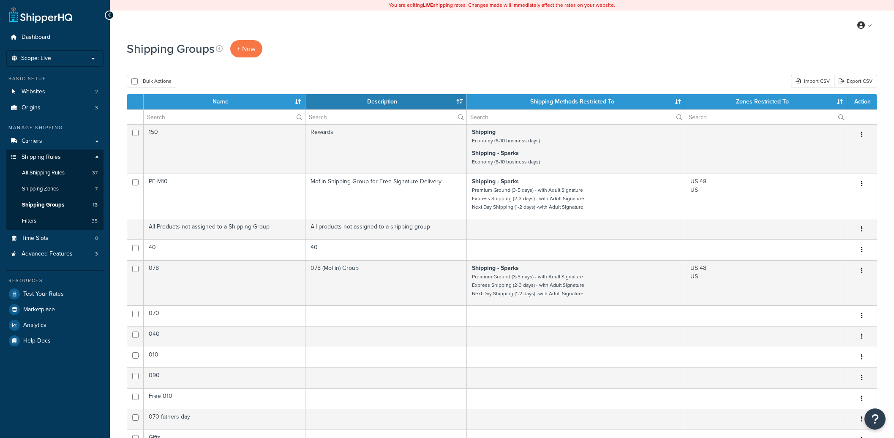
select select "15"
click at [30, 139] on span "Carriers" at bounding box center [32, 141] width 21 height 7
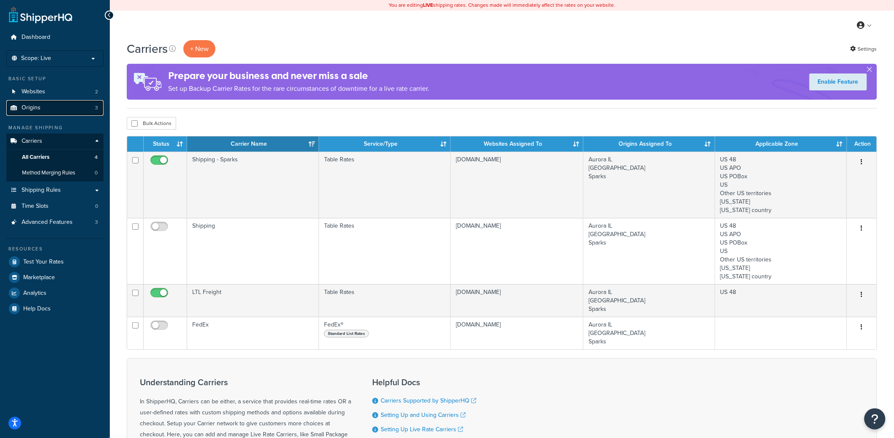
click at [48, 107] on link "Origins 3" at bounding box center [54, 108] width 97 height 16
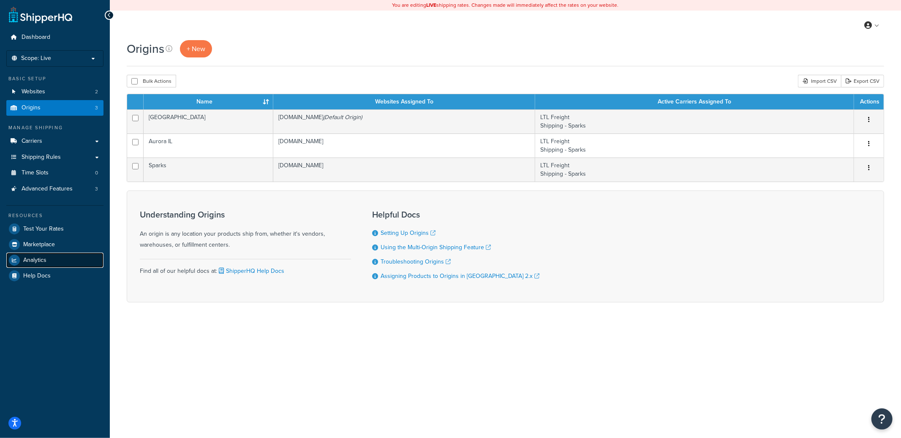
click at [49, 263] on link "Analytics" at bounding box center [54, 260] width 97 height 15
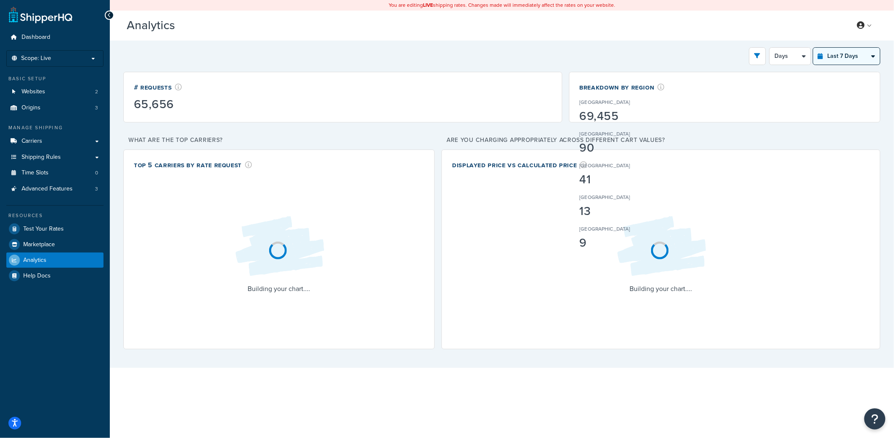
click at [849, 62] on select "Last 24 Hours Last 7 Days Last 30 Days Last 3 Months Last 6 Months Last 12 Mont…" at bounding box center [846, 56] width 67 height 17
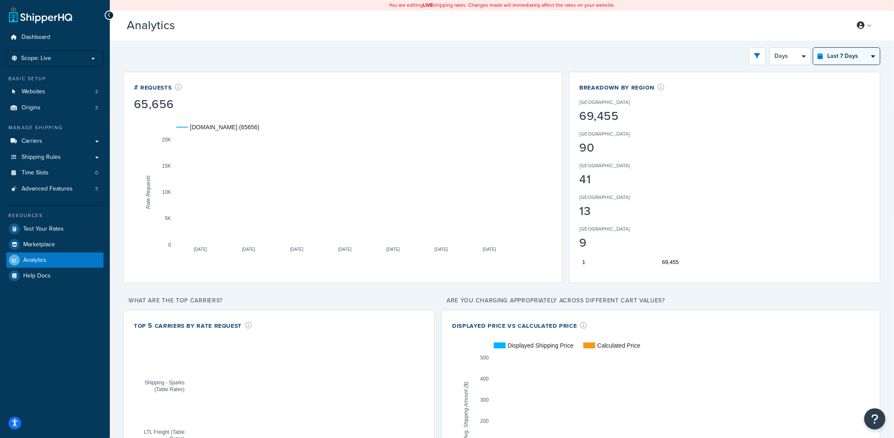
select select "last_year"
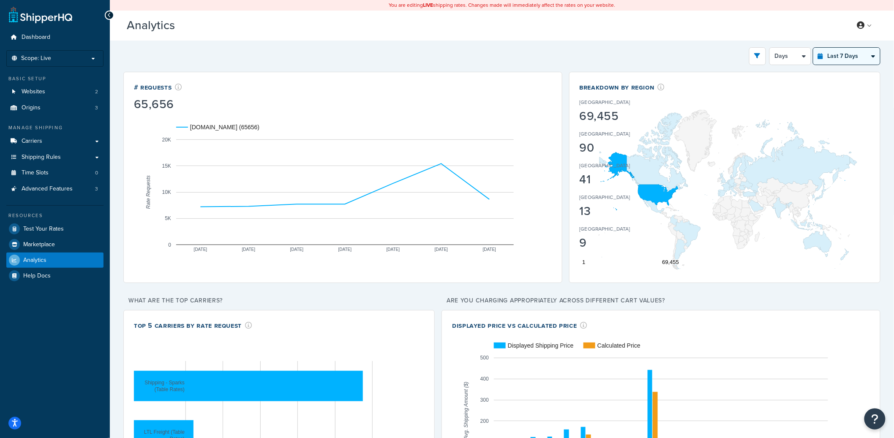
click at [813, 48] on select "Last 24 Hours Last 7 Days Last 30 Days Last 3 Months Last 6 Months Last 12 Mont…" at bounding box center [846, 56] width 67 height 17
select select "1M"
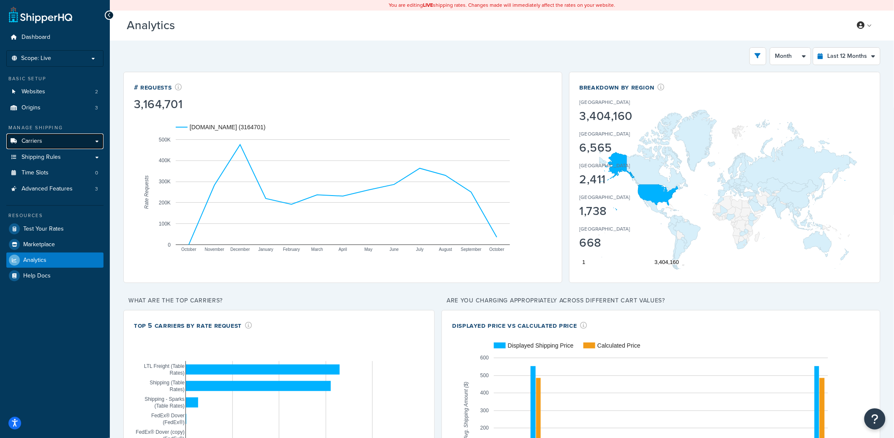
click at [38, 144] on span "Carriers" at bounding box center [32, 141] width 21 height 7
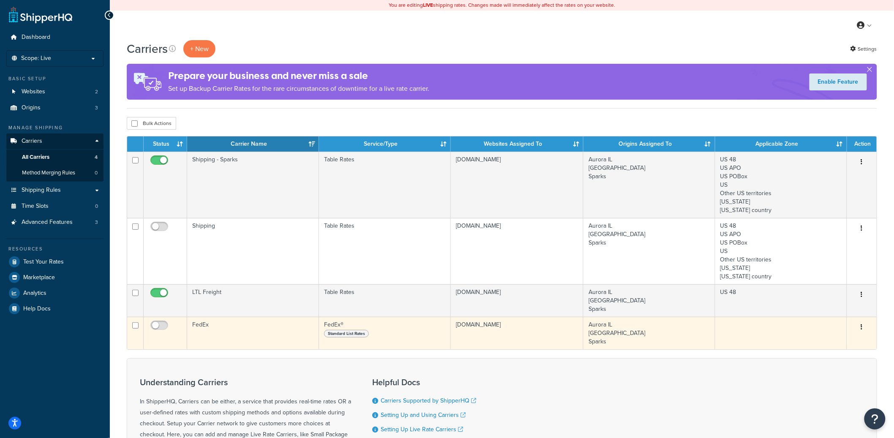
click at [211, 335] on td "FedEx" at bounding box center [253, 333] width 132 height 33
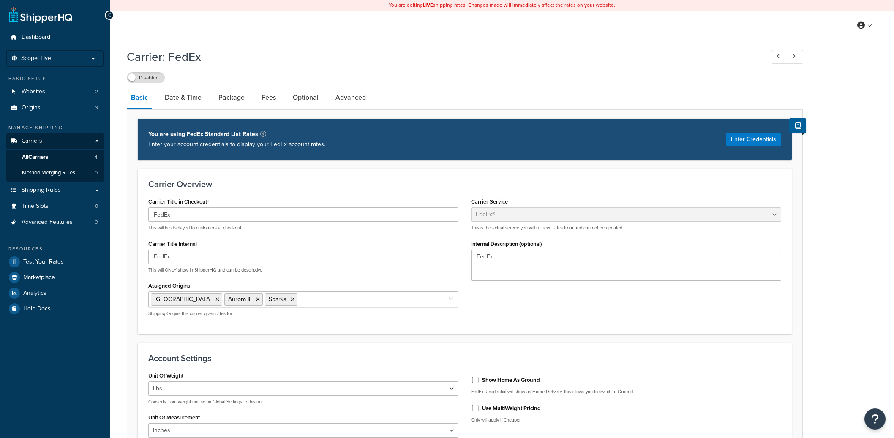
select select "fedEx"
select select "REGULAR_PICKUP"
select select "YOUR_PACKAGING"
click at [345, 99] on link "Advanced" at bounding box center [350, 97] width 39 height 20
select select "false"
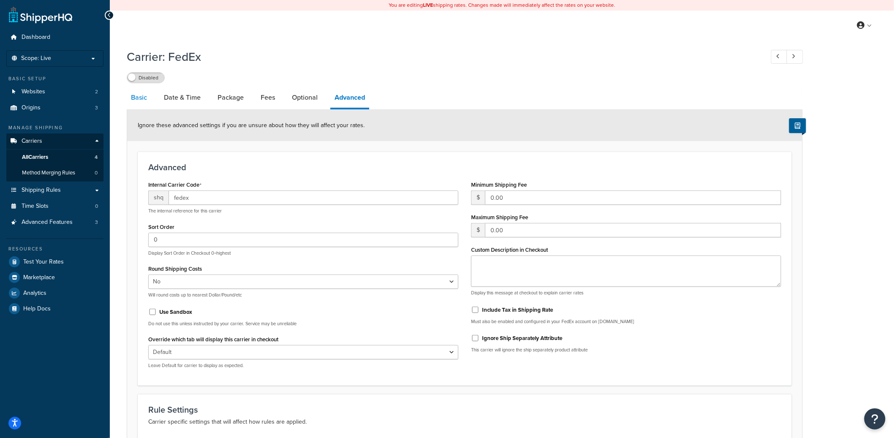
click at [136, 99] on link "Basic" at bounding box center [139, 97] width 24 height 20
select select "fedEx"
select select "REGULAR_PICKUP"
select select "YOUR_PACKAGING"
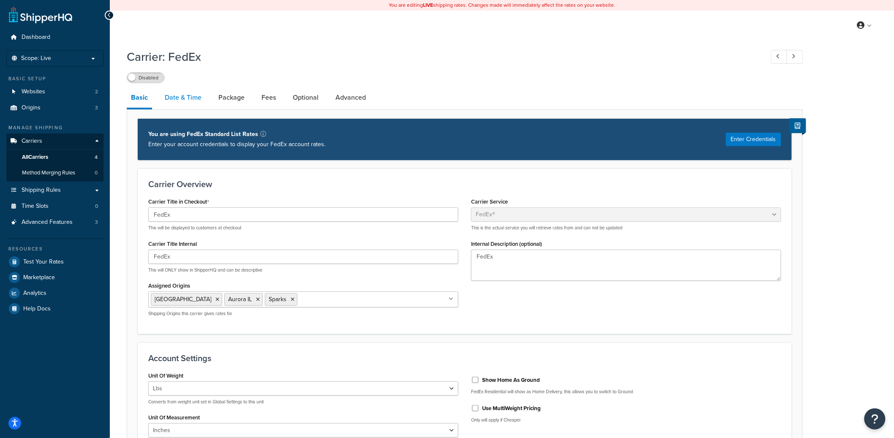
click at [177, 97] on link "Date & Time" at bounding box center [182, 97] width 45 height 20
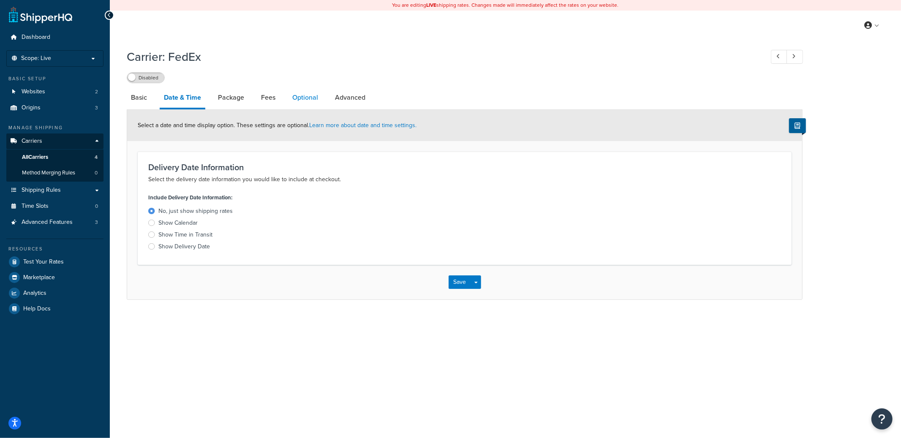
click at [305, 99] on link "Optional" at bounding box center [305, 97] width 34 height 20
select select "business"
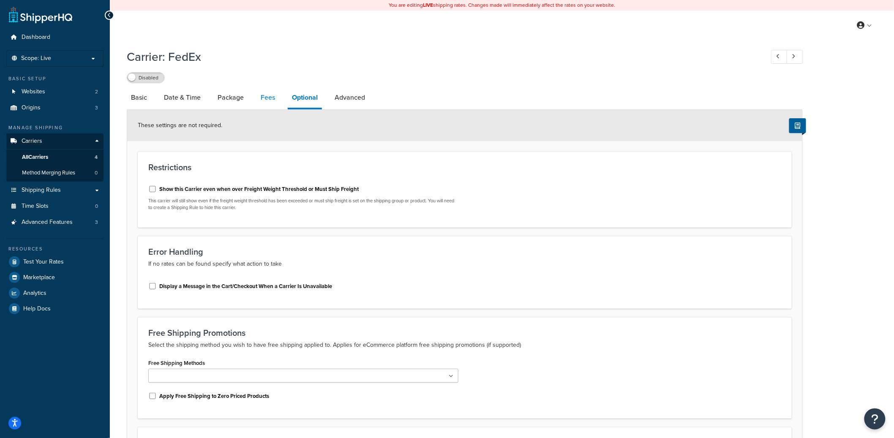
click at [264, 106] on link "Fees" at bounding box center [267, 97] width 23 height 20
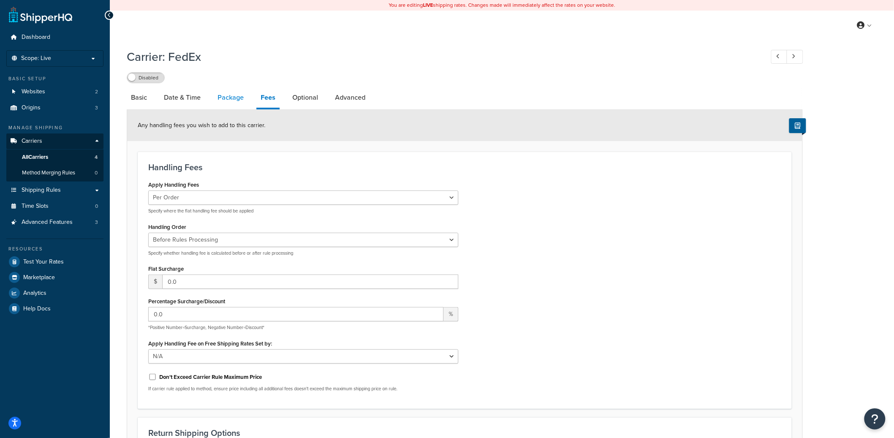
click at [225, 93] on link "Package" at bounding box center [230, 97] width 35 height 20
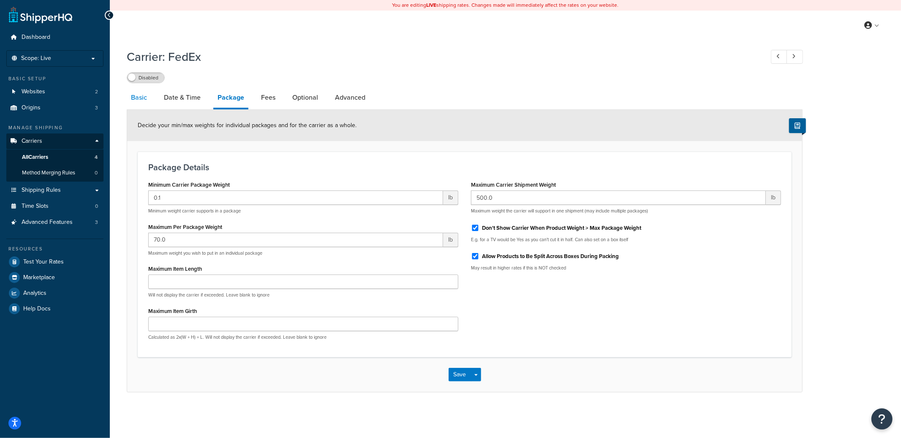
click at [136, 104] on link "Basic" at bounding box center [139, 97] width 24 height 20
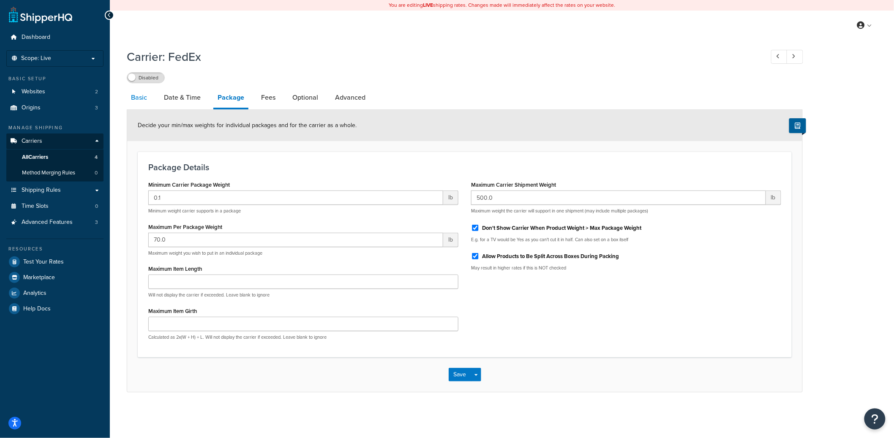
select select "fedEx"
select select "REGULAR_PICKUP"
select select "YOUR_PACKAGING"
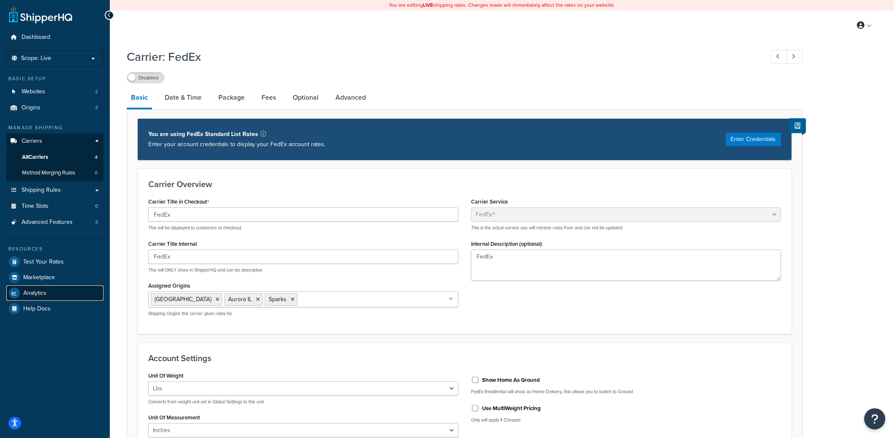
click at [43, 296] on span "Analytics" at bounding box center [34, 293] width 23 height 7
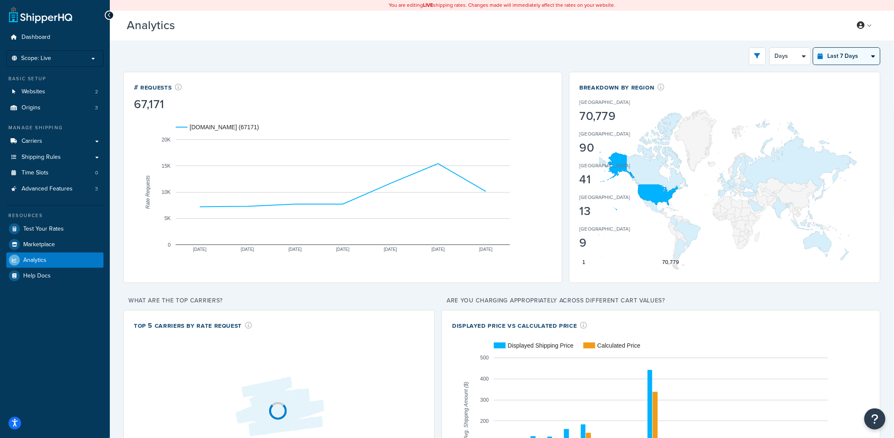
click at [854, 57] on select "Last 24 Hours Last 7 Days Last 30 Days Last 3 Months Last 6 Months Last 12 Mont…" at bounding box center [846, 56] width 67 height 17
select select "last_year"
click at [813, 48] on select "Last 24 Hours Last 7 Days Last 30 Days Last 3 Months Last 6 Months Last 12 Mont…" at bounding box center [846, 56] width 67 height 17
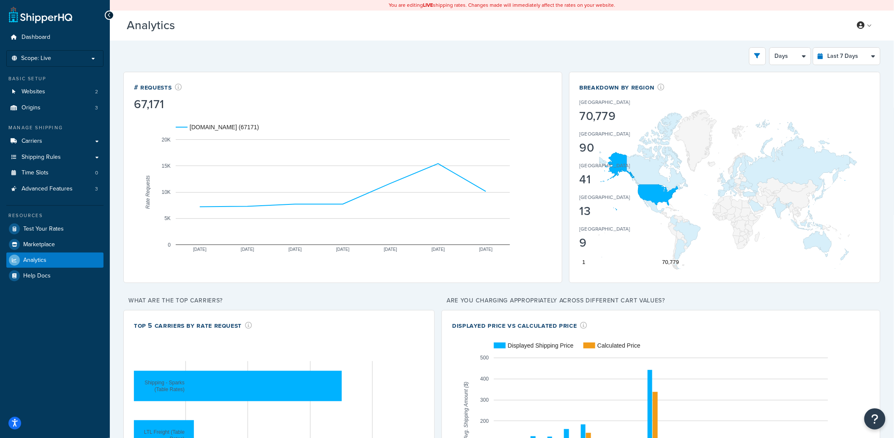
select select "1M"
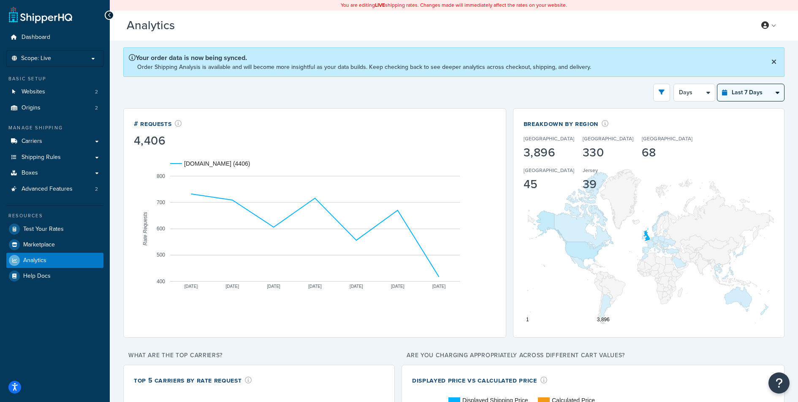
click at [748, 95] on select "Last 24 Hours Last 7 Days Last 30 Days Last 3 Months Last 6 Months Last 12 Mont…" at bounding box center [751, 92] width 67 height 17
select select "last_30_days"
click at [718, 84] on select "Last 24 Hours Last 7 Days Last 30 Days Last 3 Months Last 6 Months Last 12 Mont…" at bounding box center [751, 92] width 67 height 17
select select "5d"
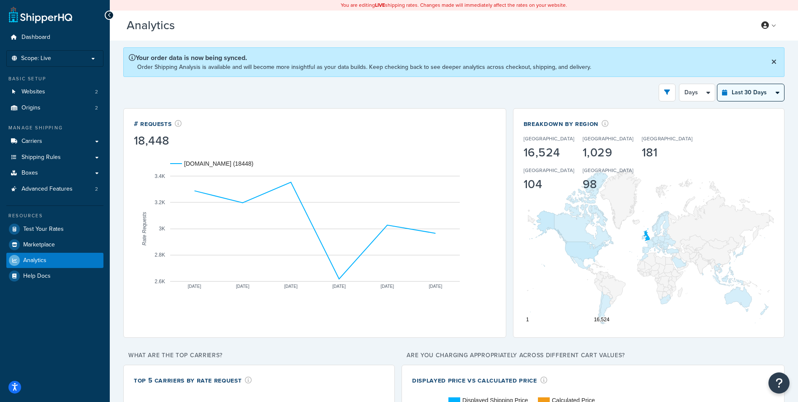
click at [758, 95] on select "Last 24 Hours Last 7 Days Last 30 Days Last 3 Months Last 6 Months Last 12 Mont…" at bounding box center [751, 92] width 67 height 17
select select "last_3_months"
click at [718, 84] on select "Last 24 Hours Last 7 Days Last 30 Days Last 3 Months Last 6 Months Last 12 Mont…" at bounding box center [751, 92] width 67 height 17
select select "1w"
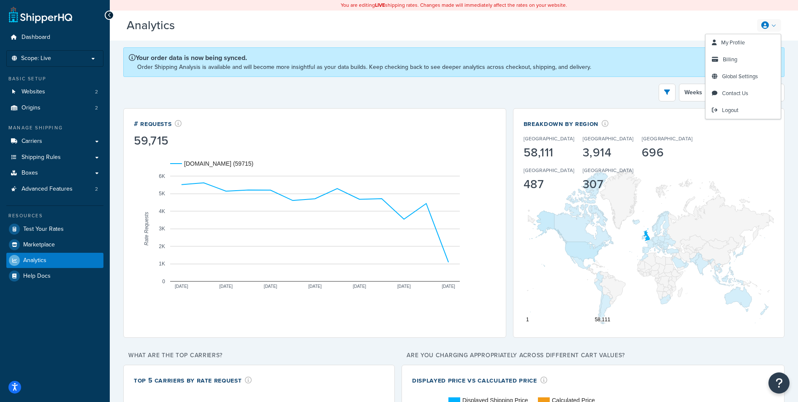
click at [772, 24] on link at bounding box center [769, 25] width 24 height 13
click at [743, 59] on link "Billing" at bounding box center [743, 59] width 75 height 17
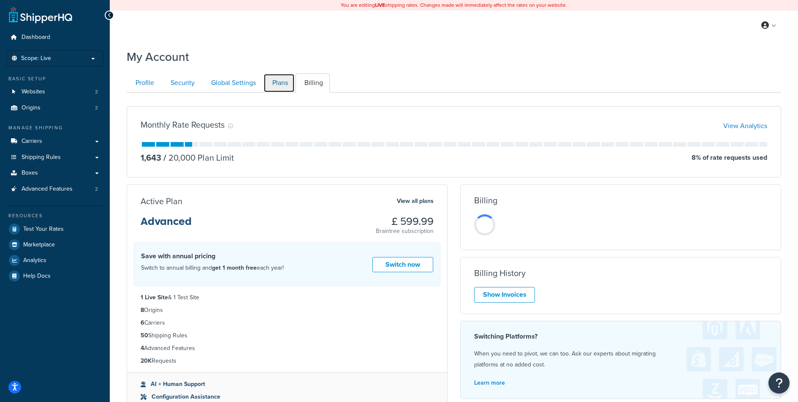
click at [276, 88] on link "Plans" at bounding box center [279, 82] width 31 height 19
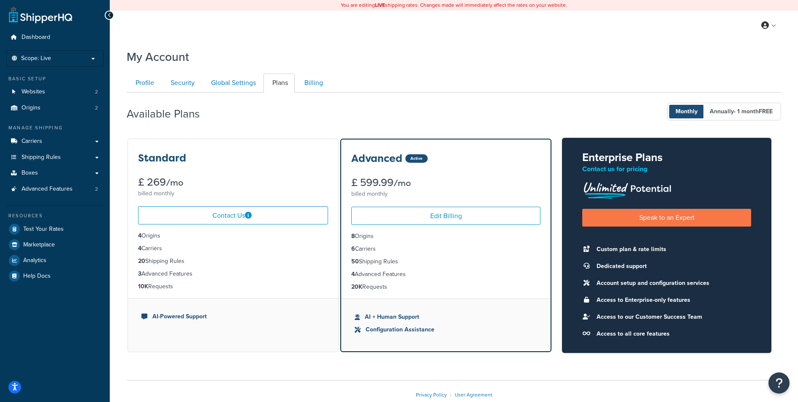
scroll to position [49, 0]
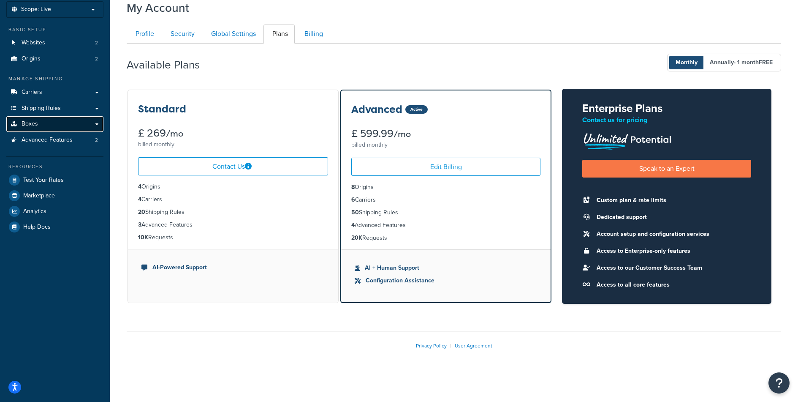
click at [45, 120] on link "Boxes" at bounding box center [54, 124] width 97 height 16
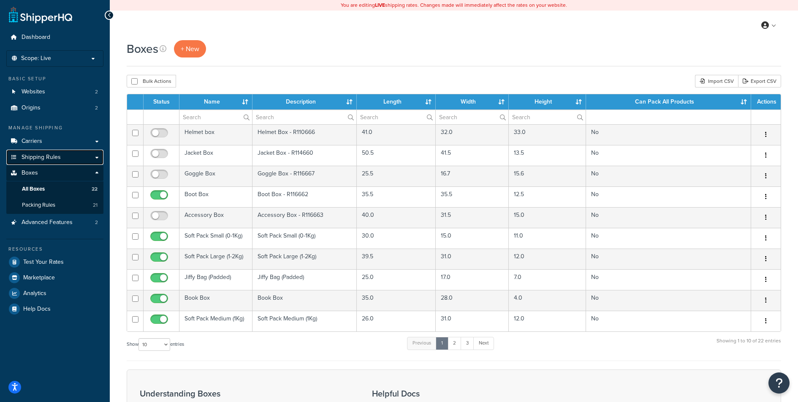
click at [75, 159] on link "Shipping Rules" at bounding box center [54, 158] width 97 height 16
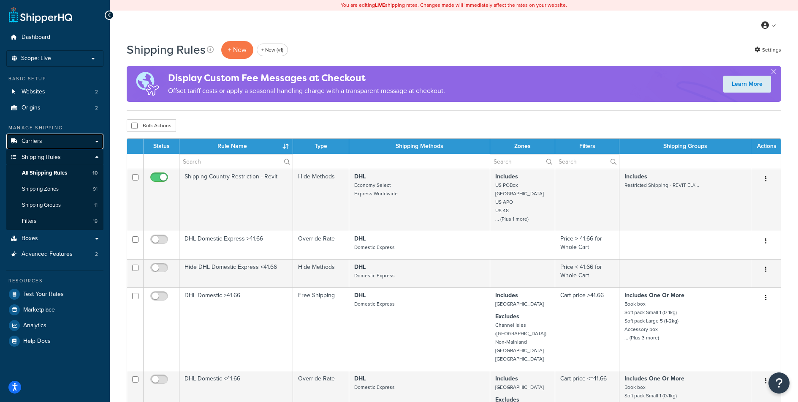
click at [78, 141] on link "Carriers" at bounding box center [54, 141] width 97 height 16
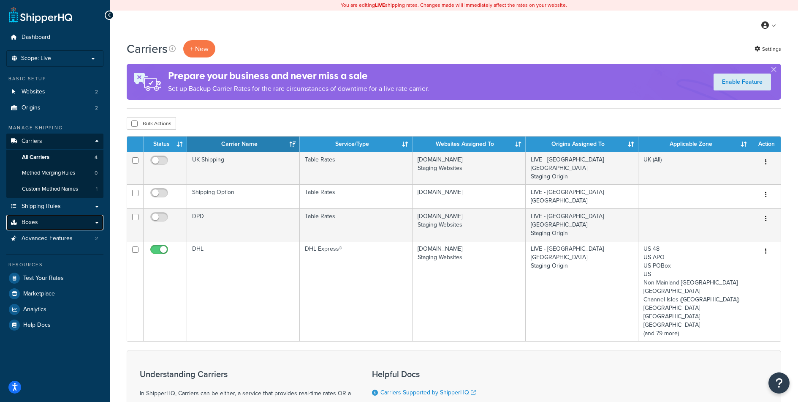
click at [74, 222] on link "Boxes" at bounding box center [54, 223] width 97 height 16
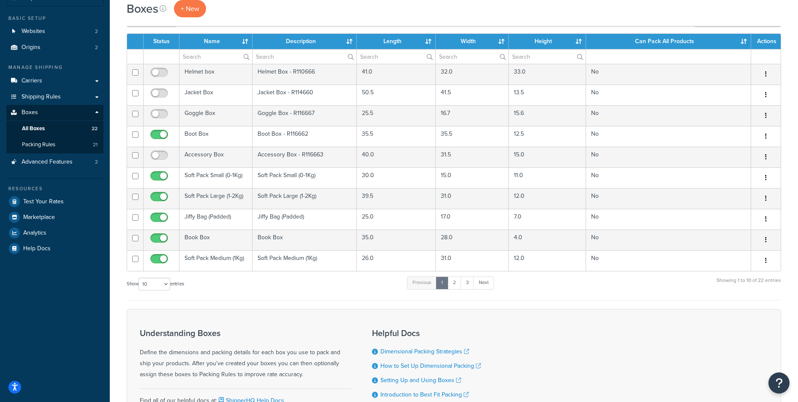
scroll to position [64, 0]
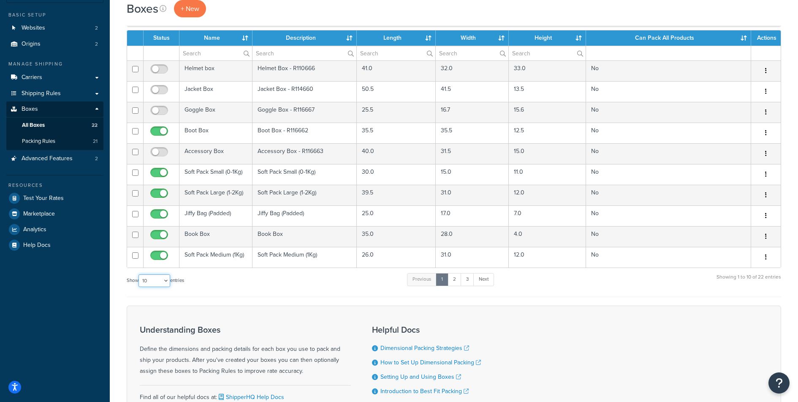
click at [153, 280] on select "10 15 25 50 100 1000" at bounding box center [155, 280] width 32 height 13
select select "1000"
click at [139, 275] on select "10 15 25 50 100 1000" at bounding box center [155, 280] width 32 height 13
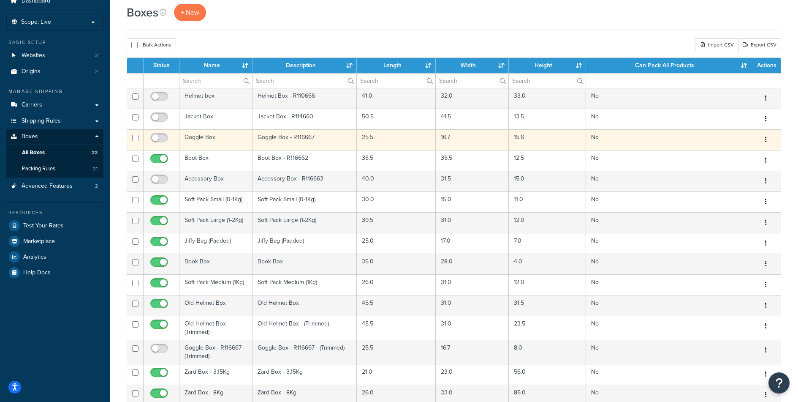
scroll to position [0, 0]
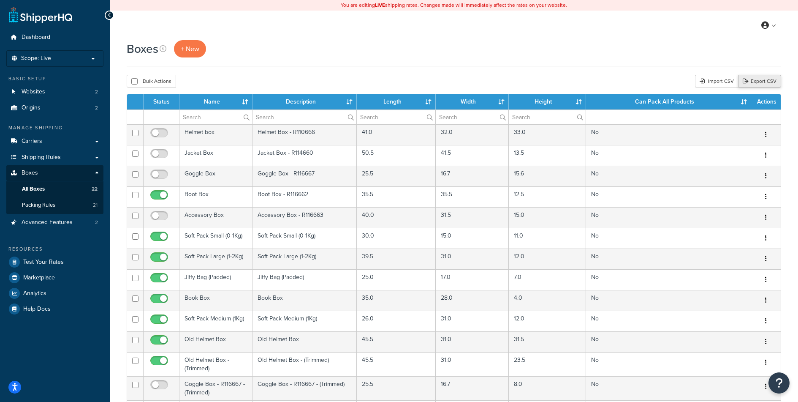
click at [762, 84] on link "Export CSV" at bounding box center [759, 81] width 43 height 13
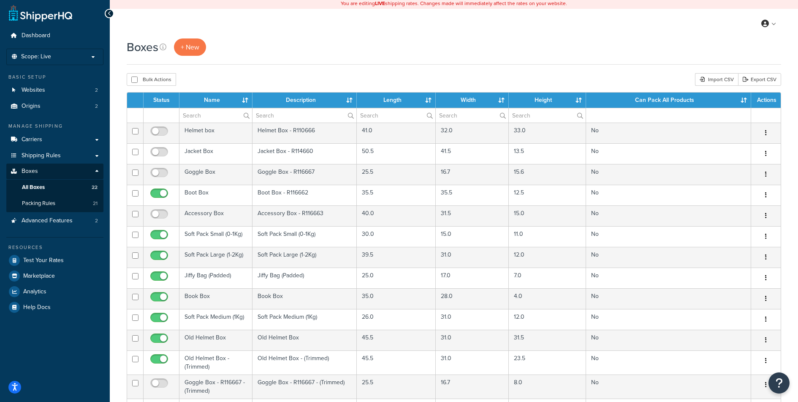
scroll to position [3, 0]
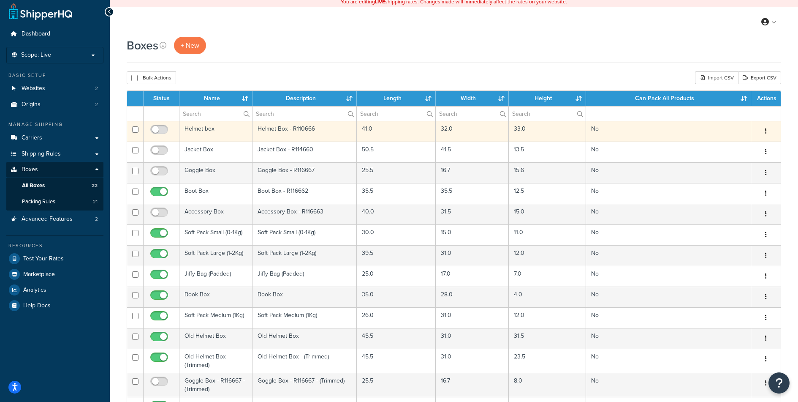
click at [765, 132] on icon "button" at bounding box center [766, 131] width 2 height 6
click at [733, 181] on link "Delete" at bounding box center [738, 181] width 67 height 17
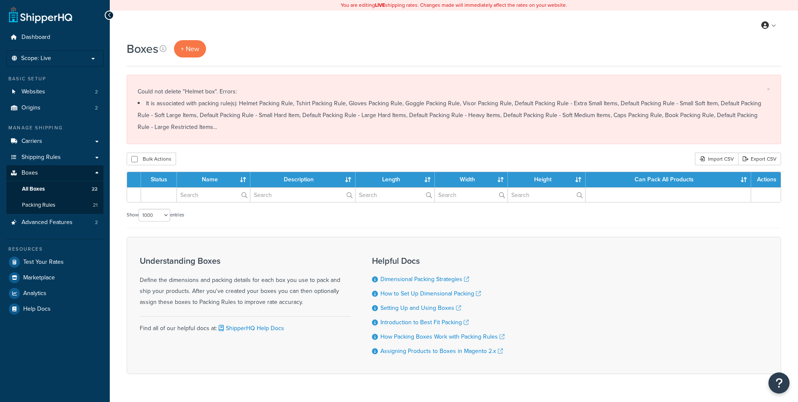
select select "1000"
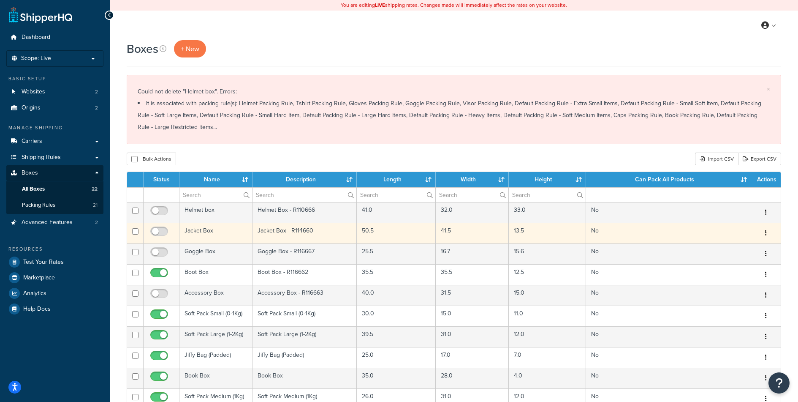
click at [767, 234] on icon "button" at bounding box center [766, 233] width 2 height 6
click at [729, 283] on link "Delete" at bounding box center [738, 283] width 67 height 17
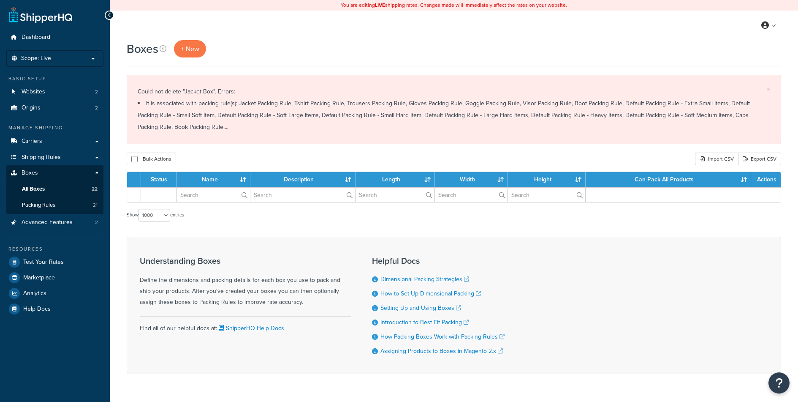
select select "1000"
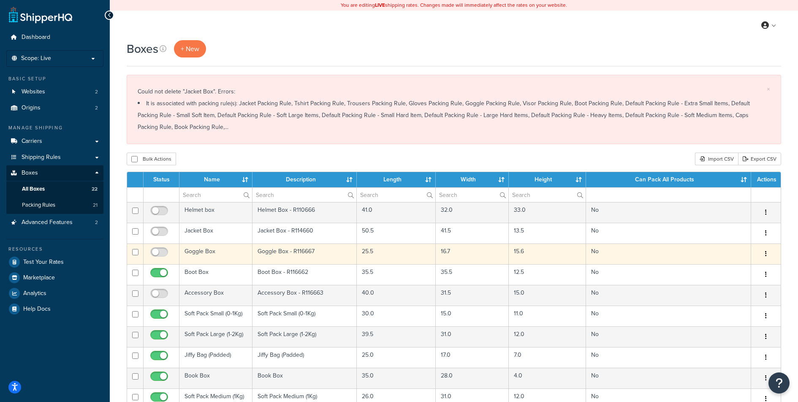
click at [764, 253] on button "button" at bounding box center [766, 254] width 12 height 14
click at [734, 305] on link "Delete" at bounding box center [738, 304] width 67 height 17
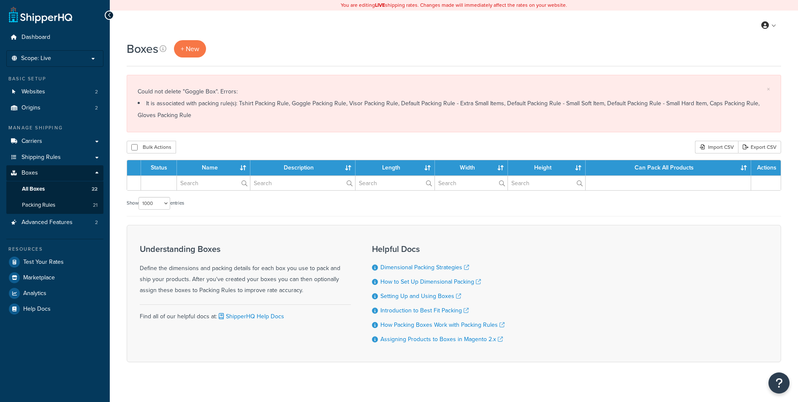
select select "1000"
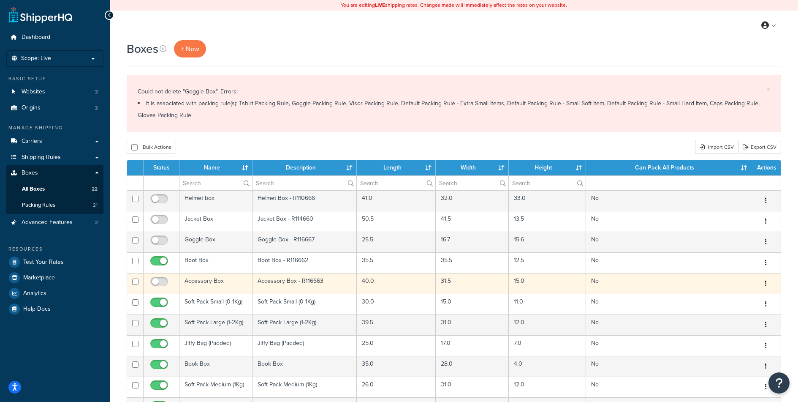
click at [767, 286] on button "button" at bounding box center [766, 284] width 12 height 14
click at [719, 334] on link "Delete" at bounding box center [738, 333] width 67 height 17
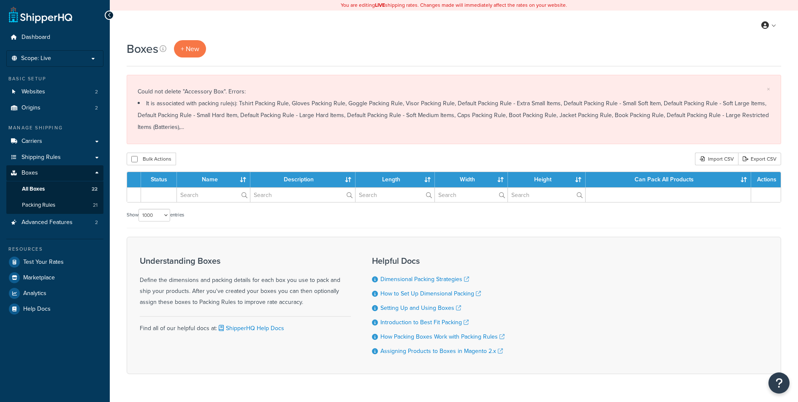
select select "1000"
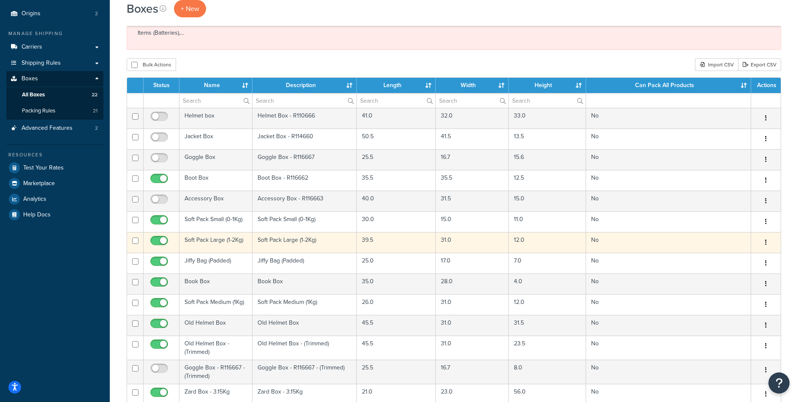
scroll to position [256, 0]
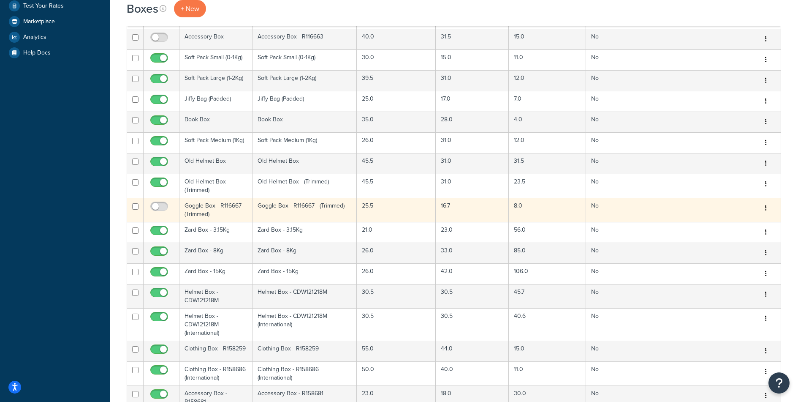
click at [767, 210] on button "button" at bounding box center [766, 208] width 12 height 14
click at [729, 260] on link "Delete" at bounding box center [738, 258] width 67 height 17
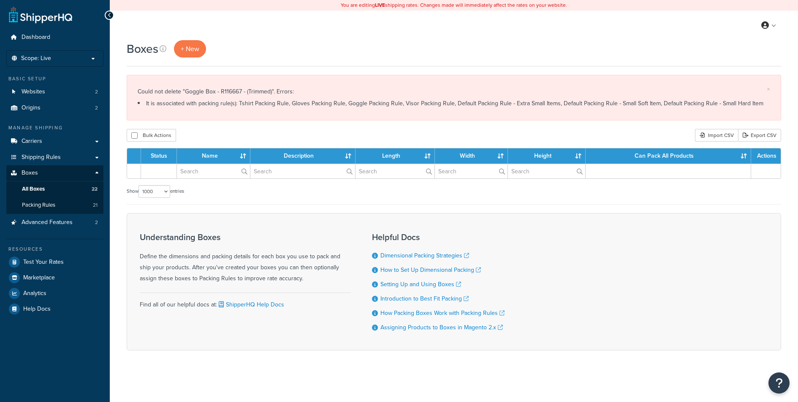
select select "1000"
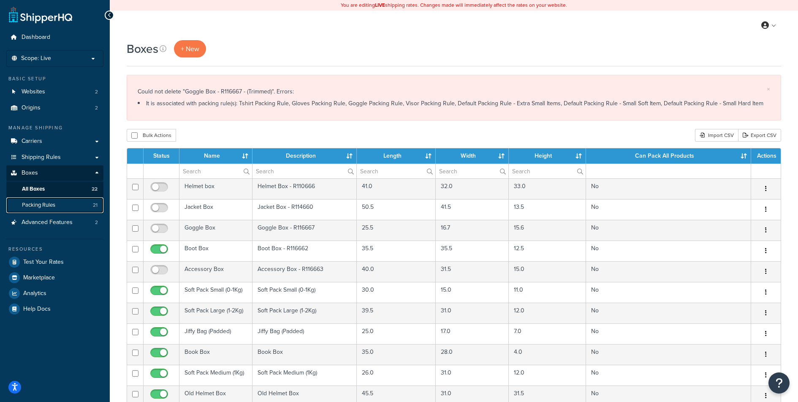
click at [71, 205] on link "Packing Rules 21" at bounding box center [54, 205] width 97 height 16
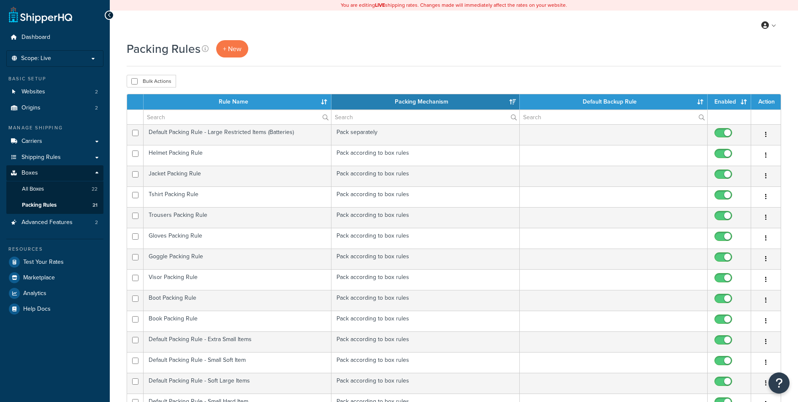
select select "15"
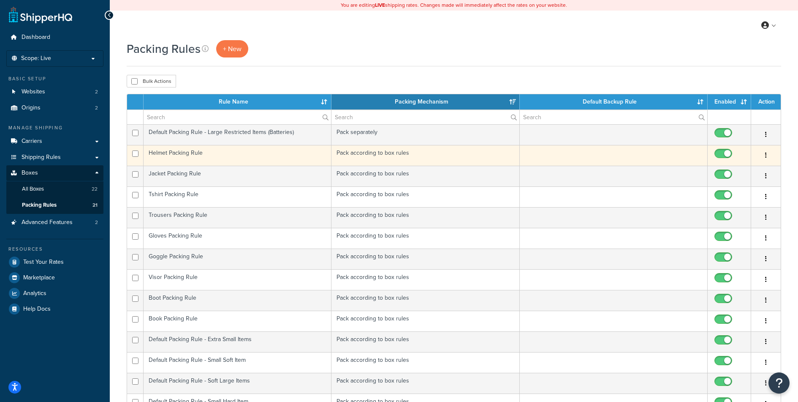
click at [298, 157] on td "Helmet Packing Rule" at bounding box center [238, 155] width 188 height 21
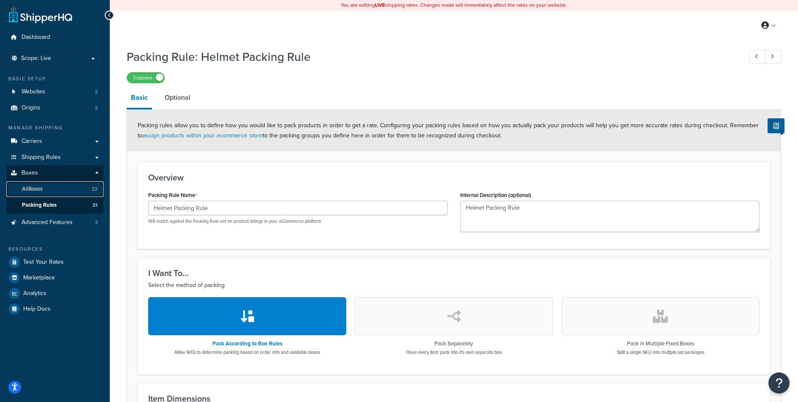
click at [62, 188] on link "All Boxes 22" at bounding box center [54, 189] width 97 height 16
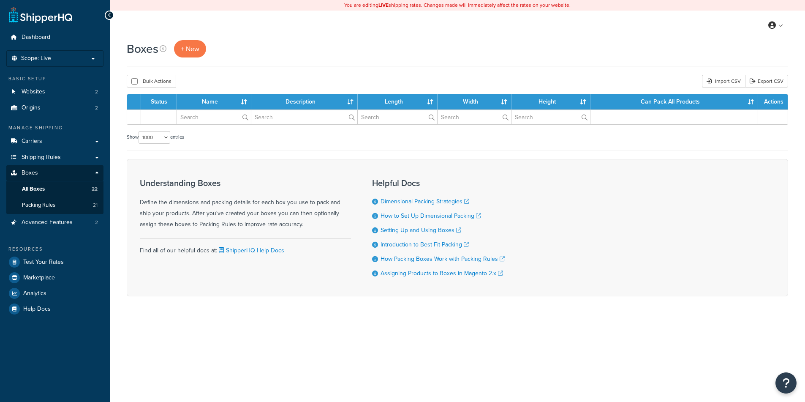
select select "1000"
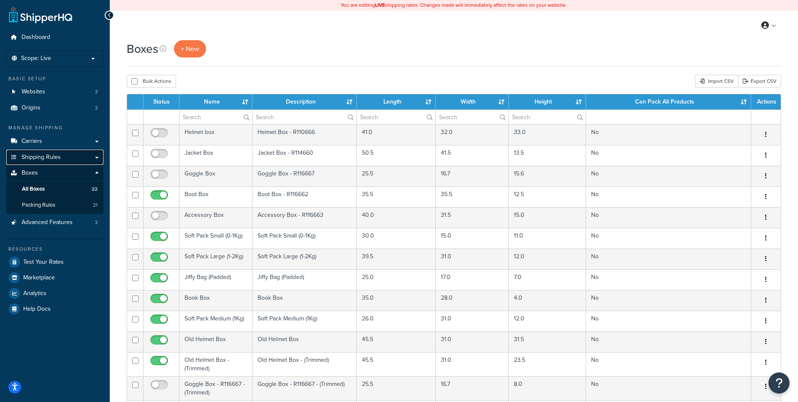
click at [61, 158] on link "Shipping Rules" at bounding box center [54, 158] width 97 height 16
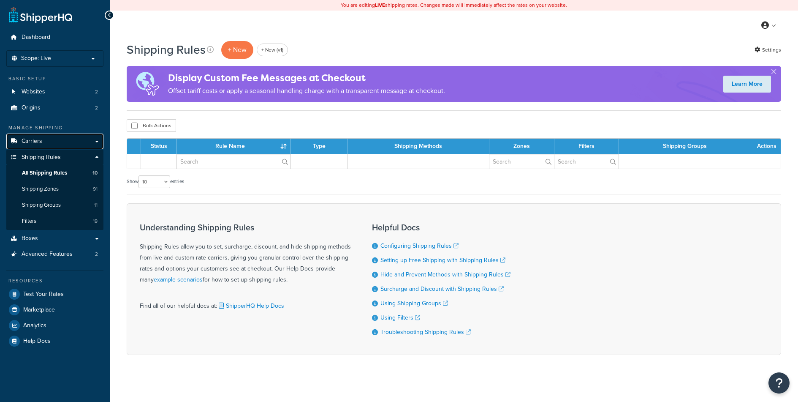
click at [56, 142] on link "Carriers" at bounding box center [54, 141] width 97 height 16
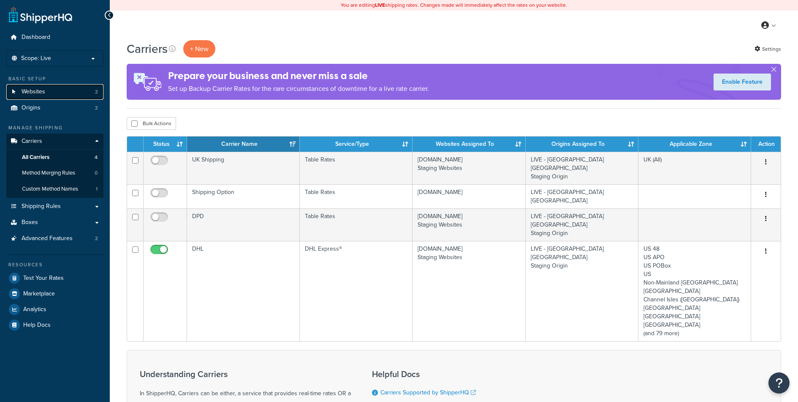
click at [56, 92] on link "Websites 2" at bounding box center [54, 92] width 97 height 16
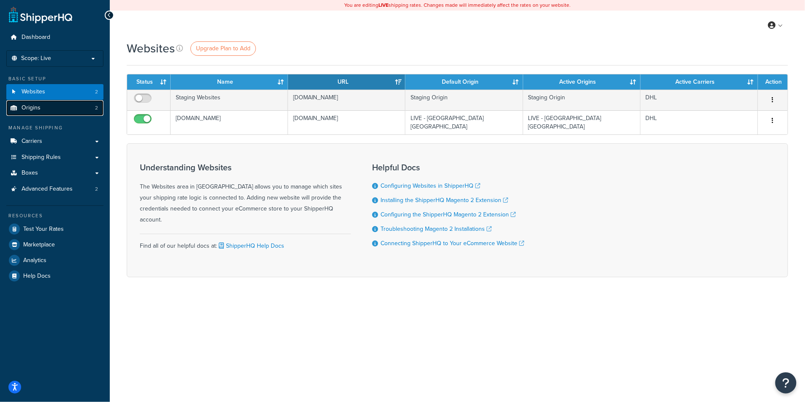
click at [76, 102] on link "Origins 2" at bounding box center [54, 108] width 97 height 16
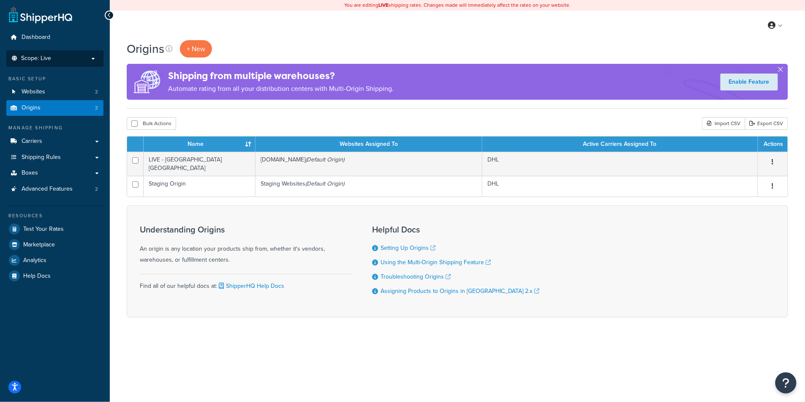
click at [93, 55] on p "Scope: Live" at bounding box center [55, 58] width 90 height 7
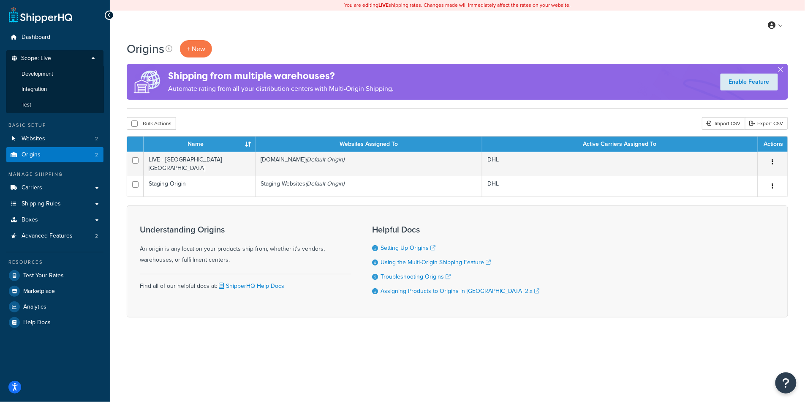
click at [60, 78] on li "Development" at bounding box center [55, 74] width 98 height 16
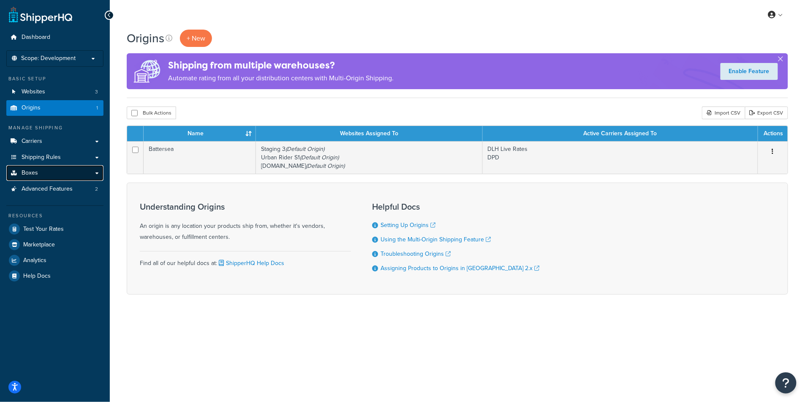
click at [67, 180] on link "Boxes" at bounding box center [54, 173] width 97 height 16
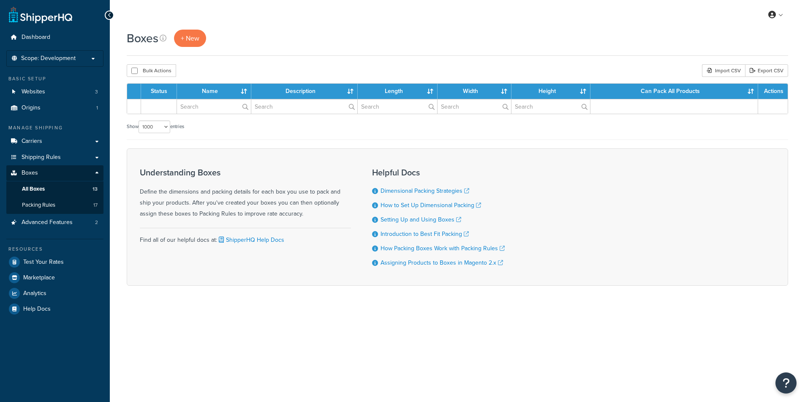
select select "1000"
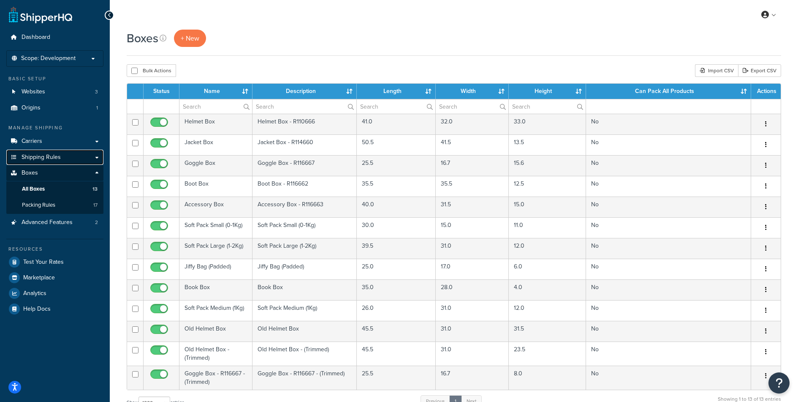
click at [70, 158] on link "Shipping Rules" at bounding box center [54, 158] width 97 height 16
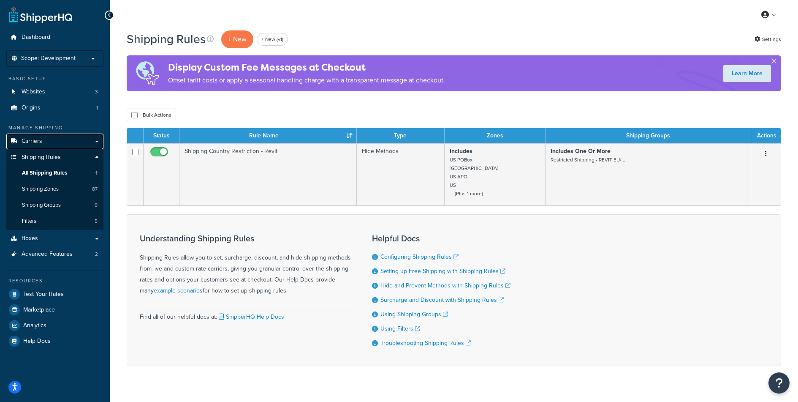
click at [72, 140] on link "Carriers" at bounding box center [54, 141] width 97 height 16
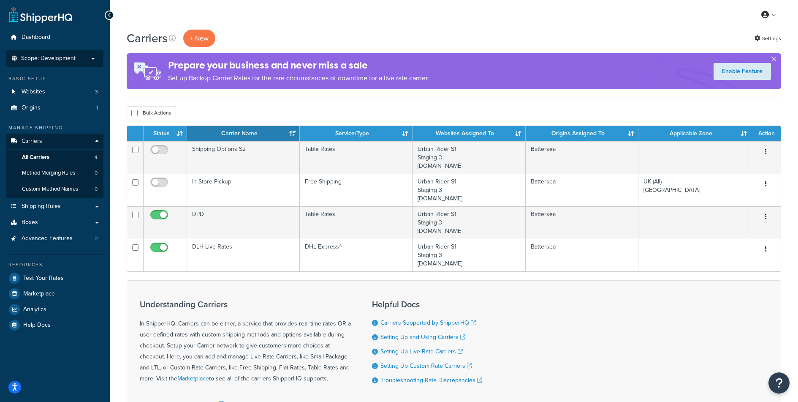
click at [82, 60] on p "Scope: Development" at bounding box center [55, 58] width 90 height 7
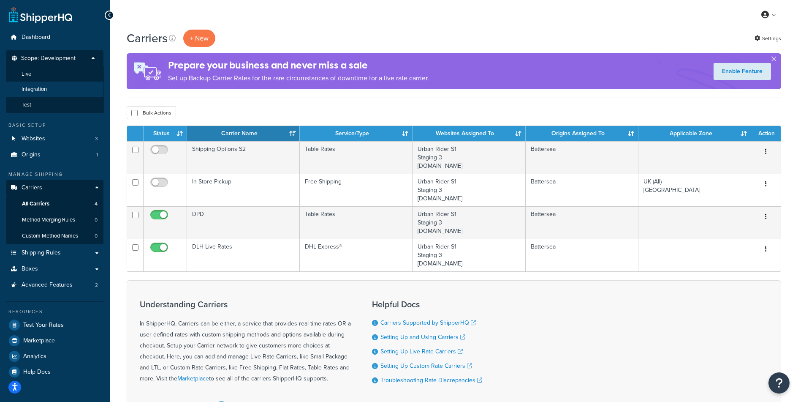
click at [63, 91] on li "Integration" at bounding box center [55, 90] width 98 height 16
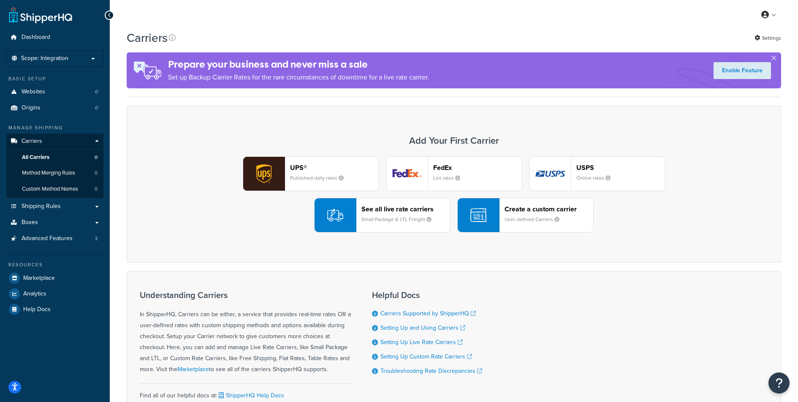
click at [67, 68] on ul "Dashboard Scope: Integration Live Development Test Basic Setup Websites 0 Origi…" at bounding box center [54, 173] width 97 height 287
click at [58, 60] on span "Scope: Integration" at bounding box center [44, 58] width 47 height 7
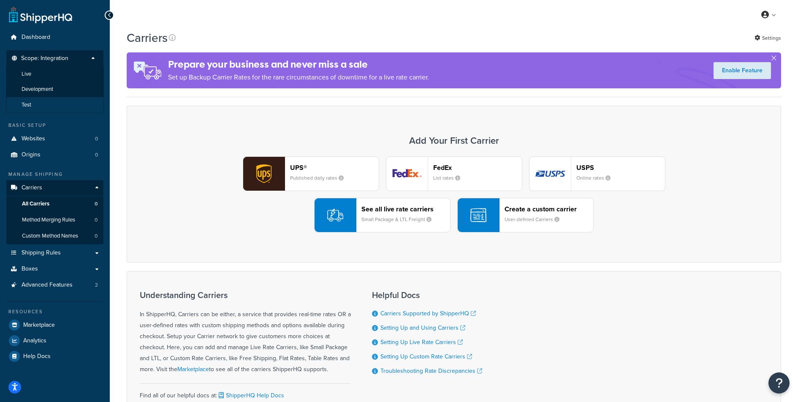
click at [51, 103] on li "Test" at bounding box center [55, 105] width 98 height 16
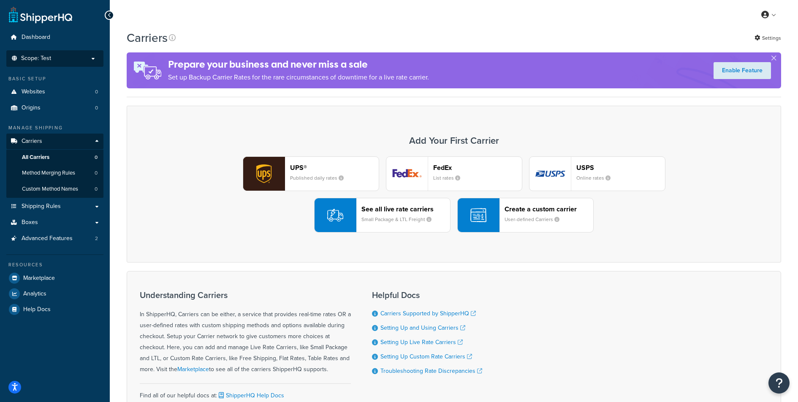
drag, startPoint x: 54, startPoint y: 57, endPoint x: 55, endPoint y: 80, distance: 23.2
click at [54, 57] on p "Scope: Test" at bounding box center [55, 58] width 90 height 7
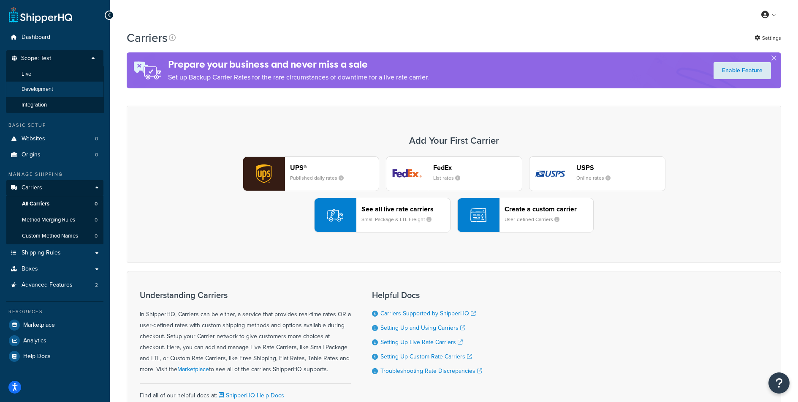
click at [54, 86] on li "Development" at bounding box center [55, 90] width 98 height 16
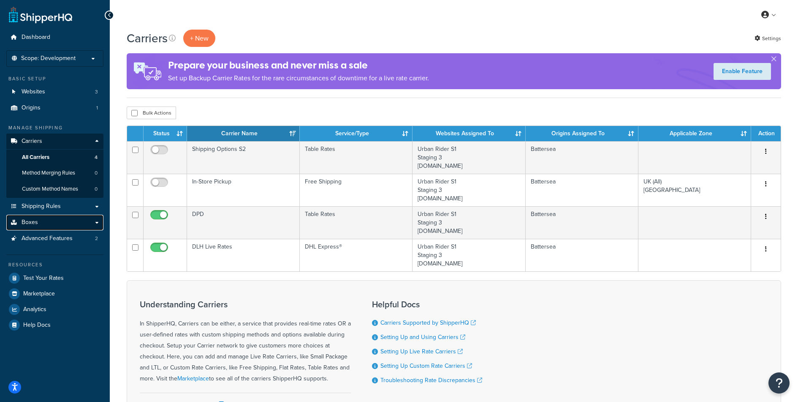
click at [49, 220] on link "Boxes" at bounding box center [54, 223] width 97 height 16
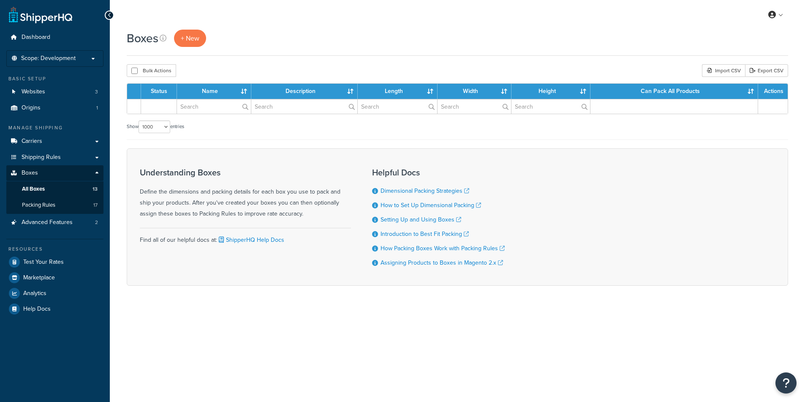
select select "1000"
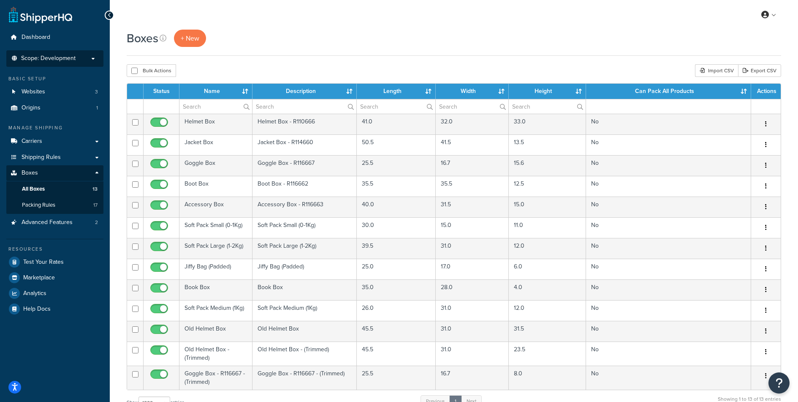
drag, startPoint x: 57, startPoint y: 58, endPoint x: 57, endPoint y: 65, distance: 7.2
click at [57, 58] on span "Scope: Development" at bounding box center [48, 58] width 54 height 7
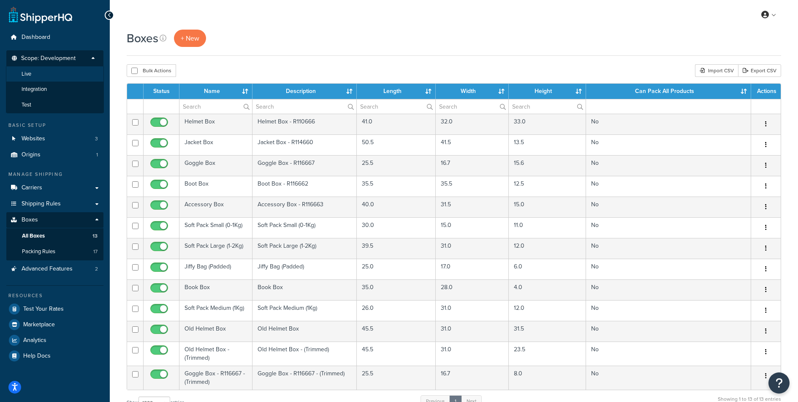
click at [51, 75] on li "Live" at bounding box center [55, 74] width 98 height 16
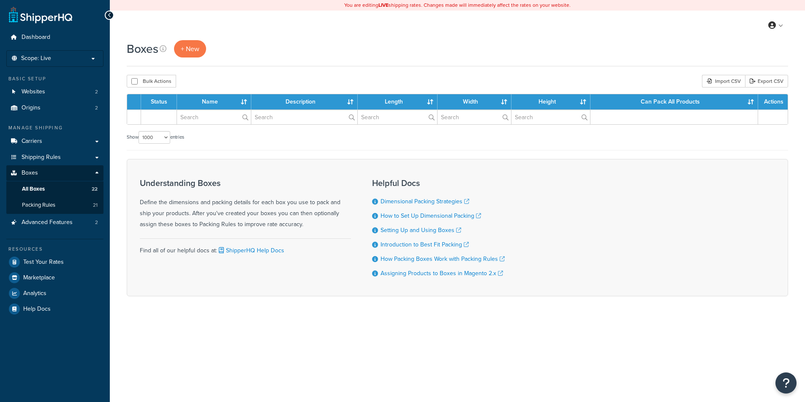
select select "1000"
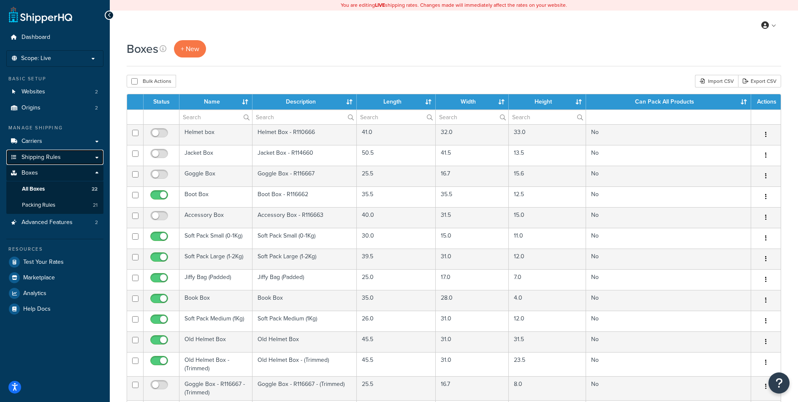
click at [60, 158] on link "Shipping Rules" at bounding box center [54, 158] width 97 height 16
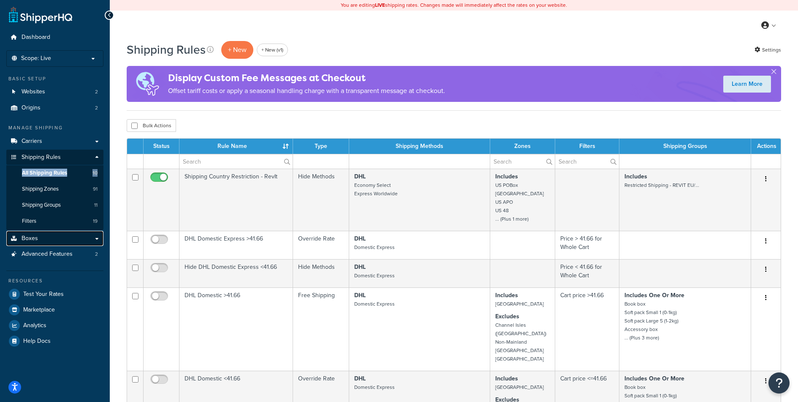
click at [46, 242] on link "Boxes" at bounding box center [54, 239] width 97 height 16
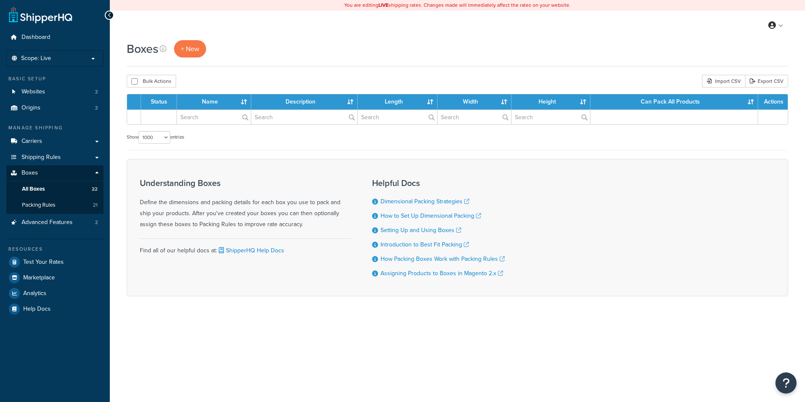
select select "1000"
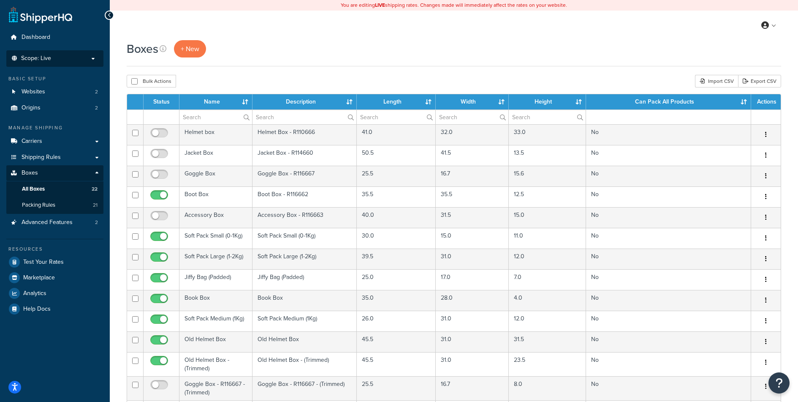
click at [49, 59] on span "Scope: Live" at bounding box center [36, 58] width 30 height 7
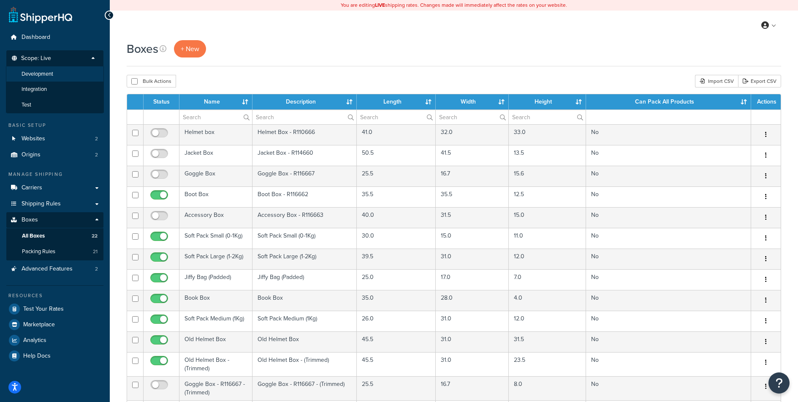
click at [53, 74] on span "Development" at bounding box center [38, 74] width 32 height 7
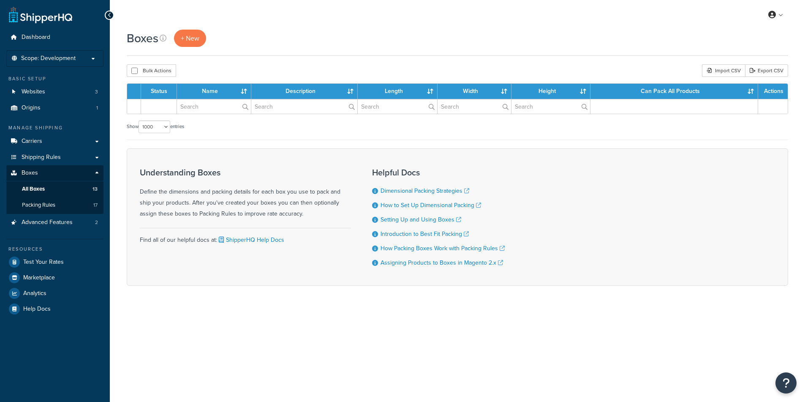
select select "1000"
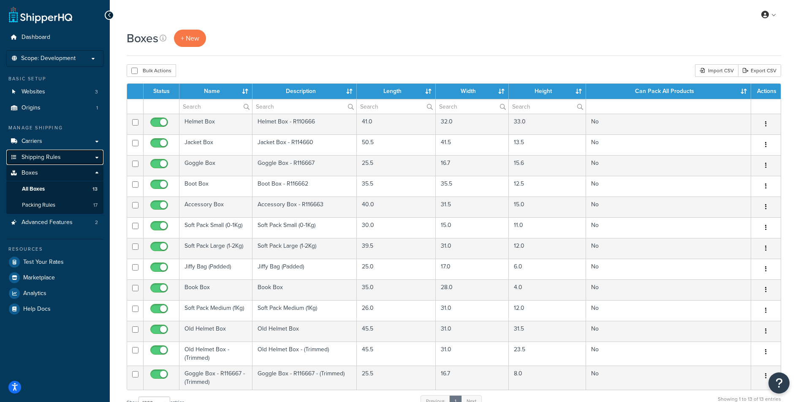
click at [68, 151] on link "Shipping Rules" at bounding box center [54, 158] width 97 height 16
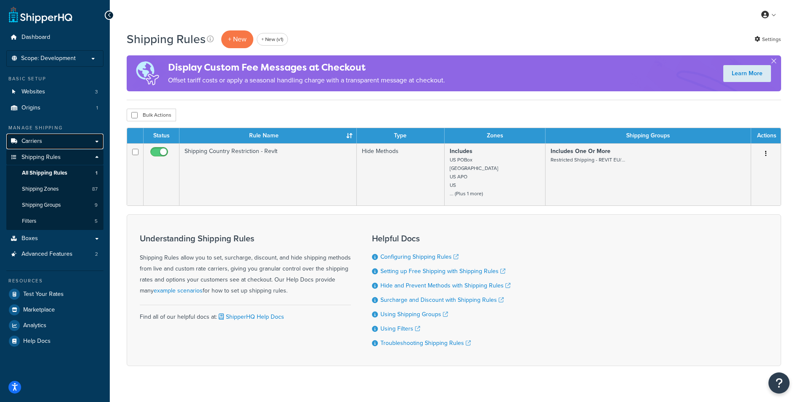
click at [71, 138] on link "Carriers" at bounding box center [54, 141] width 97 height 16
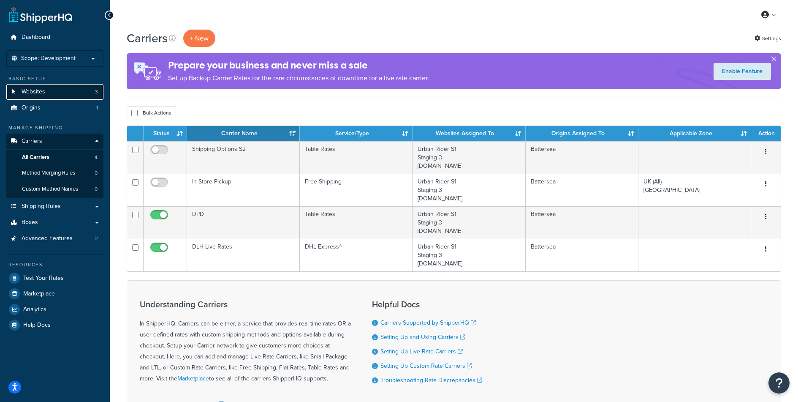
click at [56, 95] on link "Websites 3" at bounding box center [54, 92] width 97 height 16
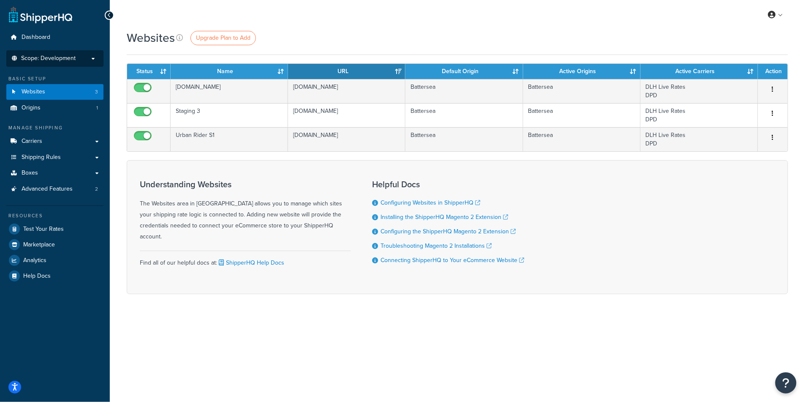
click at [74, 64] on li "Scope: Development Live Integration Test" at bounding box center [54, 58] width 97 height 16
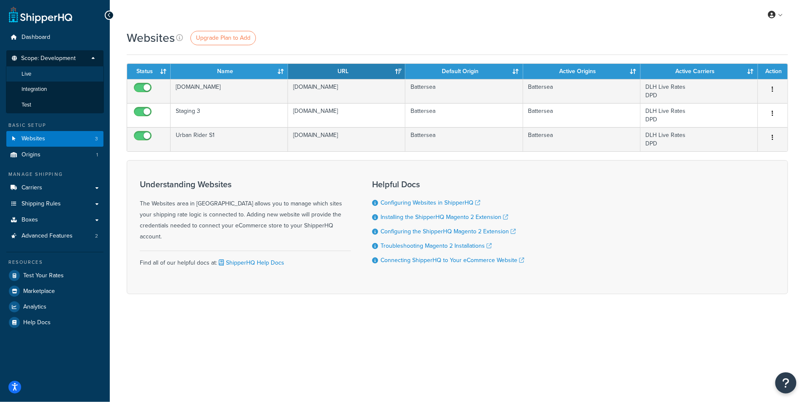
click at [52, 76] on li "Live" at bounding box center [55, 74] width 98 height 16
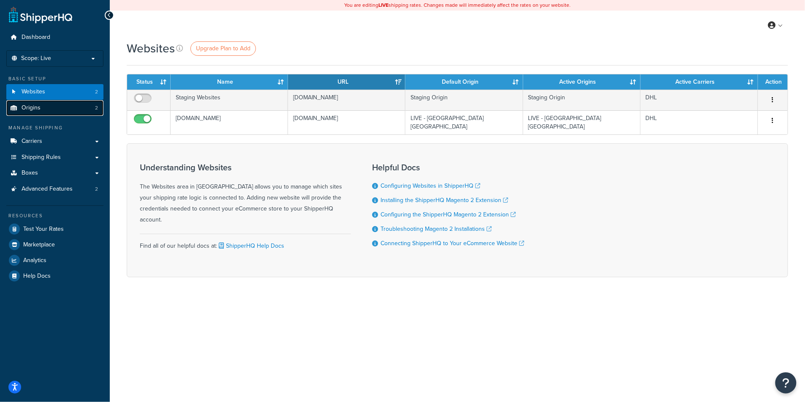
click at [82, 108] on link "Origins 2" at bounding box center [54, 108] width 97 height 16
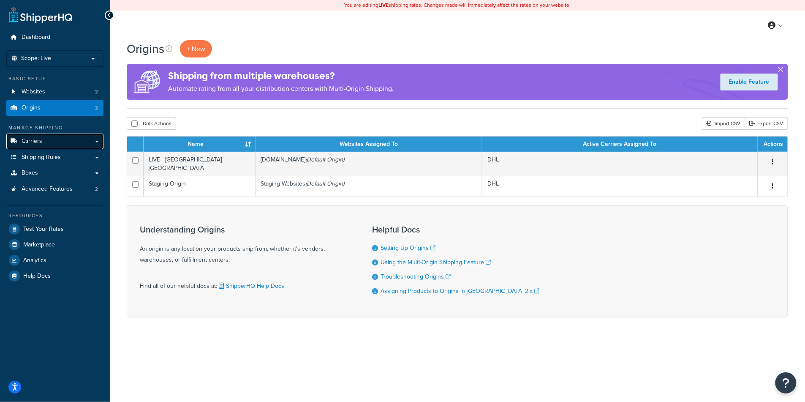
click at [73, 141] on link "Carriers" at bounding box center [54, 141] width 97 height 16
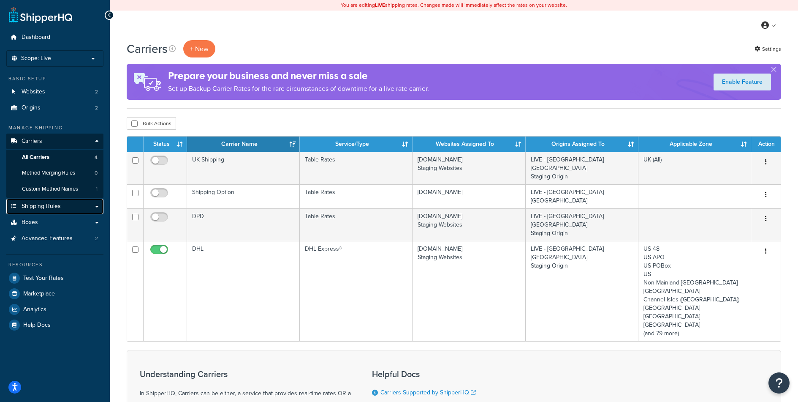
click at [64, 202] on link "Shipping Rules" at bounding box center [54, 207] width 97 height 16
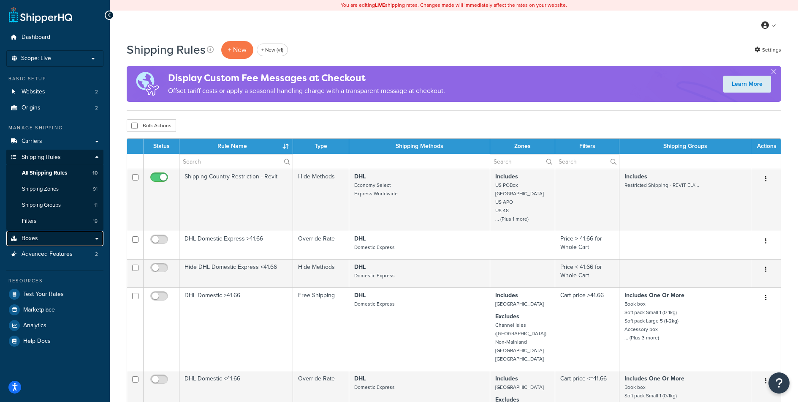
click at [53, 239] on link "Boxes" at bounding box center [54, 239] width 97 height 16
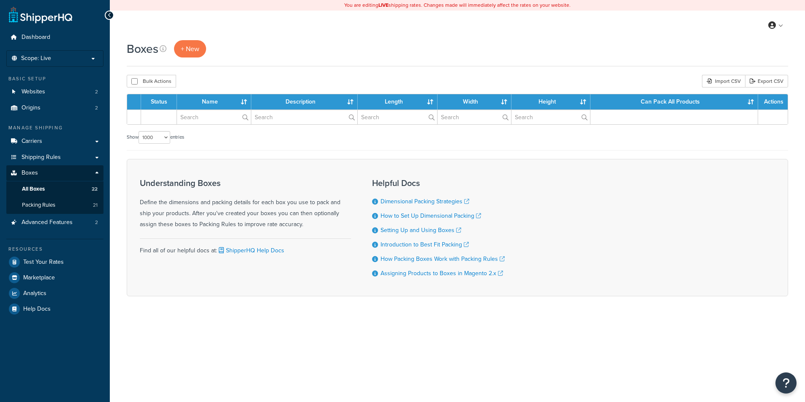
select select "1000"
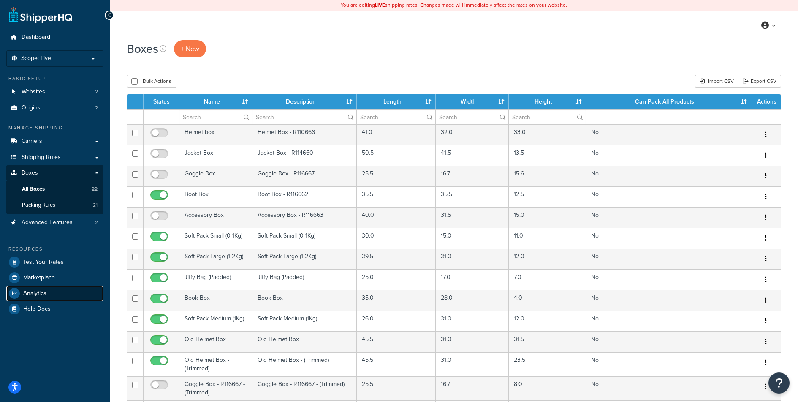
click at [49, 295] on link "Analytics" at bounding box center [54, 293] width 97 height 15
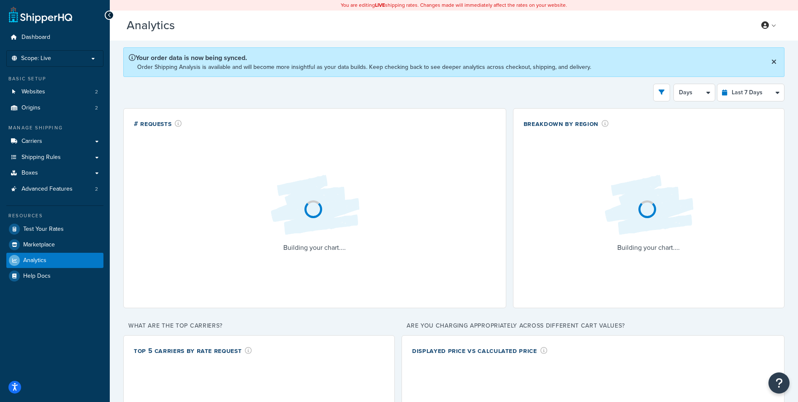
click at [740, 98] on select "Last 24 Hours Last 7 Days Last 30 Days Last 3 Months Last 6 Months Last 12 Mont…" at bounding box center [751, 92] width 67 height 17
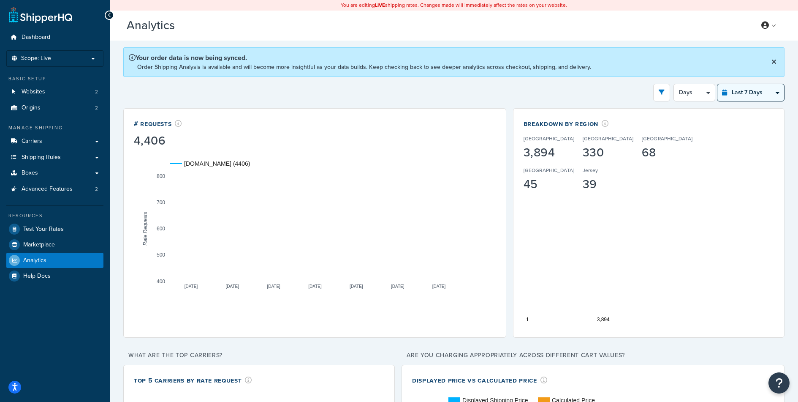
select select "last_year"
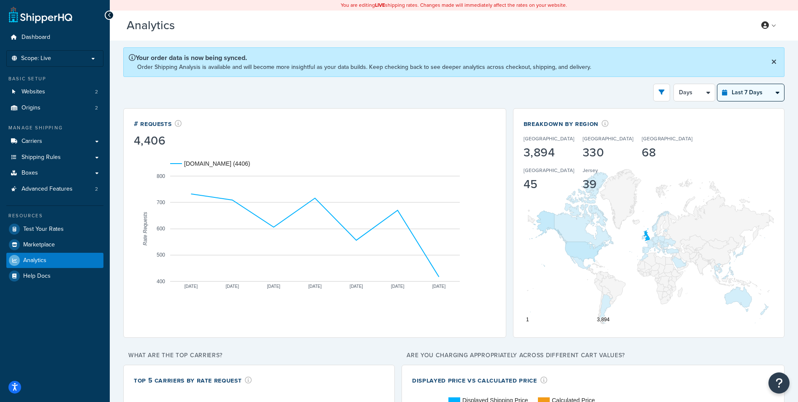
click at [718, 84] on select "Last 24 Hours Last 7 Days Last 30 Days Last 3 Months Last 6 Months Last 12 Mont…" at bounding box center [751, 92] width 67 height 17
select select "1M"
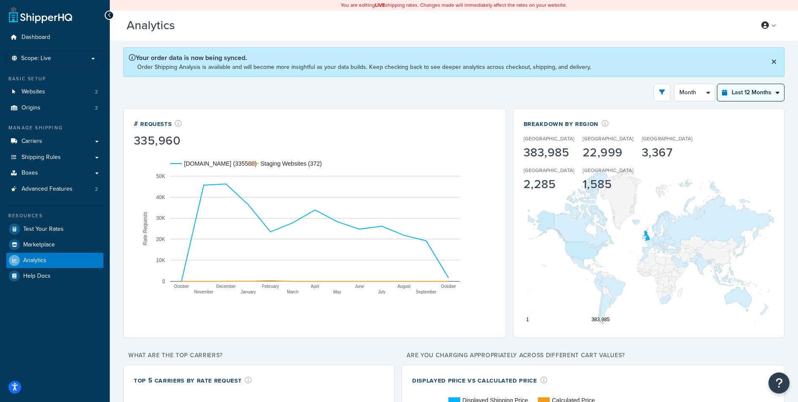
click at [762, 93] on select "Last 24 Hours Last 7 Days Last 30 Days Last 3 Months Last 6 Months Last 12 Mont…" at bounding box center [751, 92] width 67 height 17
select select "last_30_days"
click at [718, 84] on select "Last 24 Hours Last 7 Days Last 30 Days Last 3 Months Last 6 Months Last 12 Mont…" at bounding box center [751, 92] width 67 height 17
select select "5d"
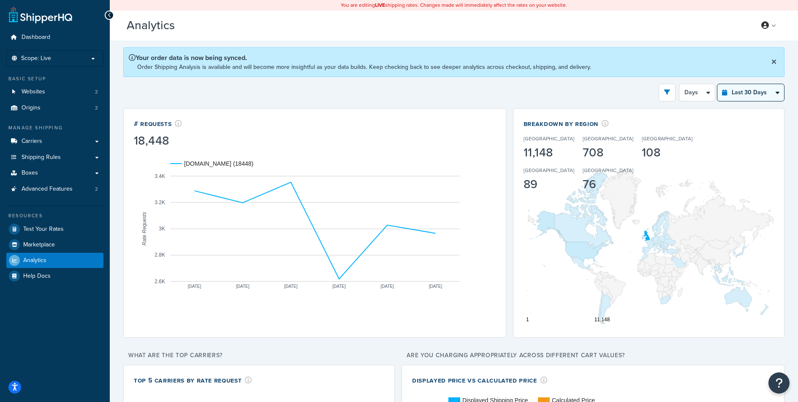
click at [753, 93] on select "Last 24 Hours Last 7 Days Last 30 Days Last 3 Months Last 6 Months Last 12 Mont…" at bounding box center [751, 92] width 67 height 17
select select "last_24_hours"
click at [718, 84] on select "Last 24 Hours Last 7 Days Last 30 Days Last 3 Months Last 6 Months Last 12 Mont…" at bounding box center [751, 92] width 67 height 17
select select "1h"
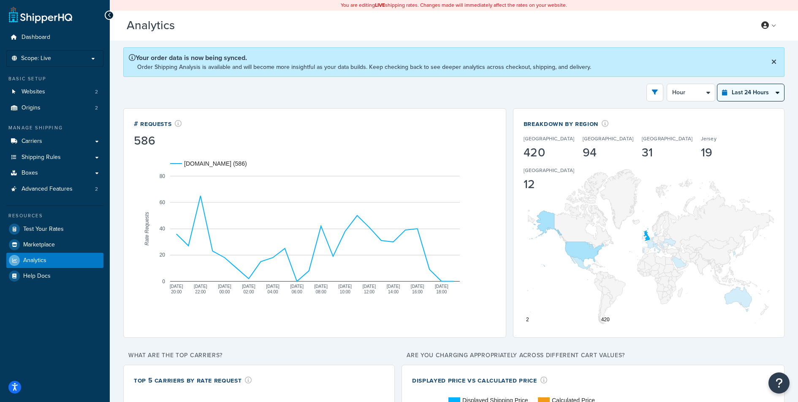
click at [742, 89] on select "Last 24 Hours Last 7 Days Last 30 Days Last 3 Months Last 6 Months Last 12 Mont…" at bounding box center [751, 92] width 67 height 17
select select "last_7_days"
click at [718, 84] on select "Last 24 Hours Last 7 Days Last 30 Days Last 3 Months Last 6 Months Last 12 Mont…" at bounding box center [751, 92] width 67 height 17
select select "1d"
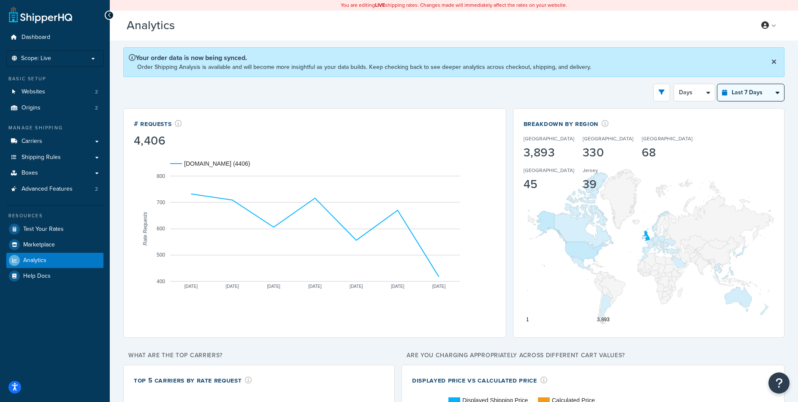
click at [745, 90] on select "Last 24 Hours Last 7 Days Last 30 Days Last 3 Months Last 6 Months Last 12 Mont…" at bounding box center [751, 92] width 67 height 17
select select "last_30_days"
click at [718, 84] on select "Last 24 Hours Last 7 Days Last 30 Days Last 3 Months Last 6 Months Last 12 Mont…" at bounding box center [751, 92] width 67 height 17
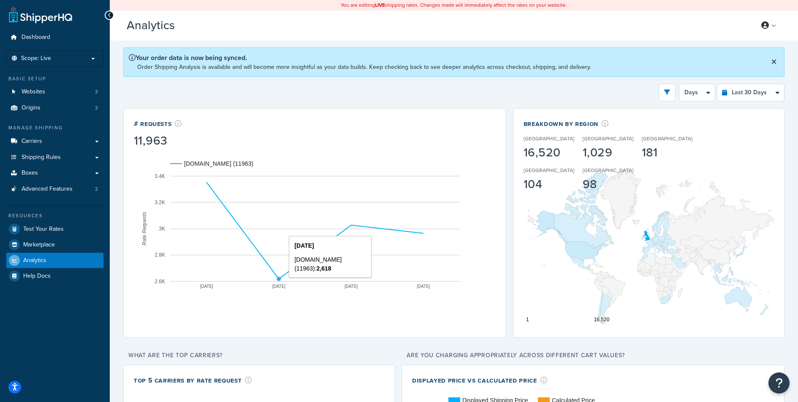
drag, startPoint x: 277, startPoint y: 278, endPoint x: 268, endPoint y: 269, distance: 13.2
click at [700, 96] on select "Days Weeks" at bounding box center [697, 92] width 35 height 17
click at [680, 84] on select "Days Weeks" at bounding box center [697, 92] width 35 height 17
click at [699, 95] on select "Days Weeks" at bounding box center [697, 92] width 35 height 17
click at [680, 84] on select "Days Weeks" at bounding box center [697, 92] width 35 height 17
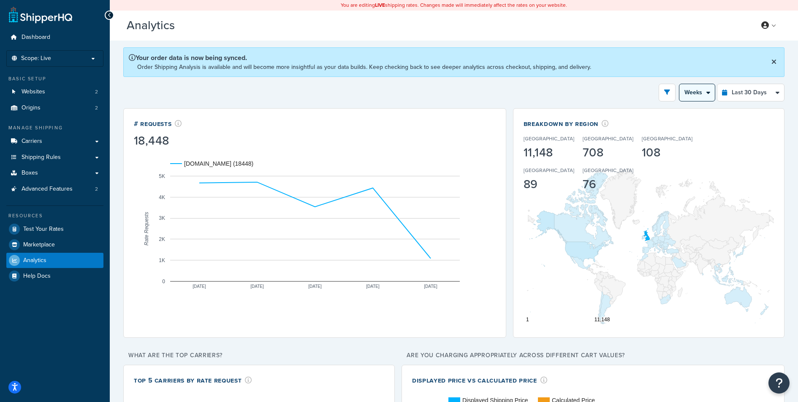
click at [697, 88] on select "Days Weeks" at bounding box center [697, 92] width 35 height 17
select select "5d"
click at [680, 84] on select "Days Weeks" at bounding box center [697, 92] width 35 height 17
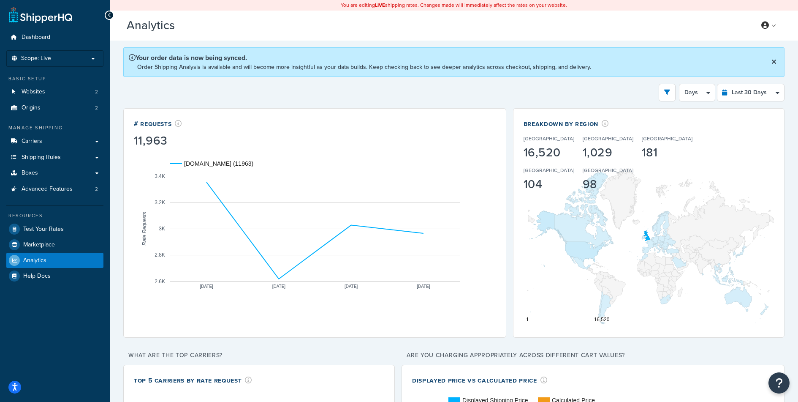
drag, startPoint x: 411, startPoint y: 228, endPoint x: 426, endPoint y: 228, distance: 14.8
click at [424, 234] on circle "A chart." at bounding box center [423, 233] width 4 height 4
drag, startPoint x: 416, startPoint y: 275, endPoint x: 451, endPoint y: 280, distance: 36.3
click at [449, 280] on rect "A chart." at bounding box center [315, 229] width 290 height 106
click at [751, 97] on select "Last 24 Hours Last 7 Days Last 30 Days Last 3 Months Last 6 Months Last 12 Mont…" at bounding box center [751, 92] width 67 height 17
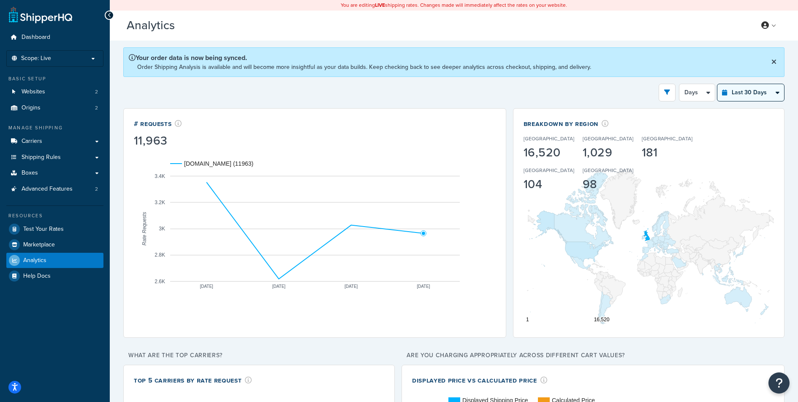
select select "last_24_hours"
click at [718, 84] on select "Last 24 Hours Last 7 Days Last 30 Days Last 3 Months Last 6 Months Last 12 Mont…" at bounding box center [751, 92] width 67 height 17
select select "1h"
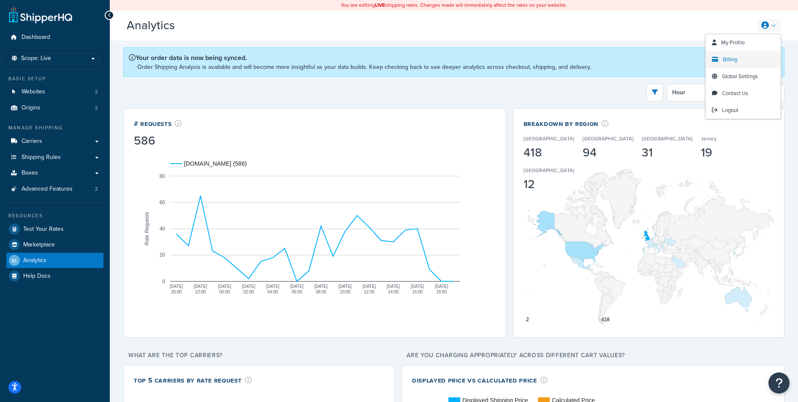
click at [736, 60] on span "Billing" at bounding box center [730, 59] width 14 height 8
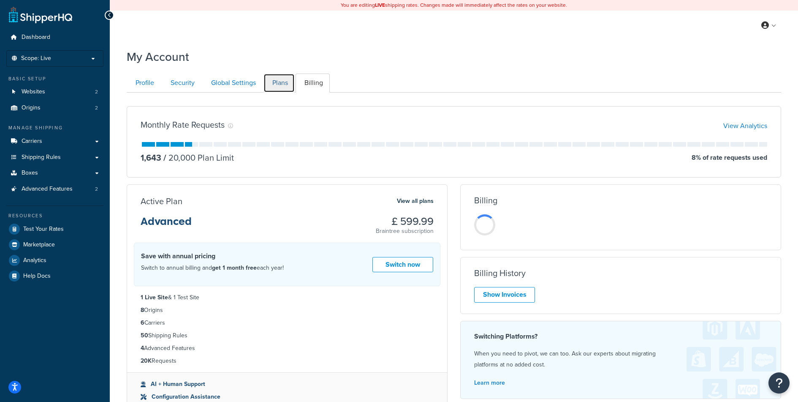
click at [285, 89] on link "Plans" at bounding box center [279, 82] width 31 height 19
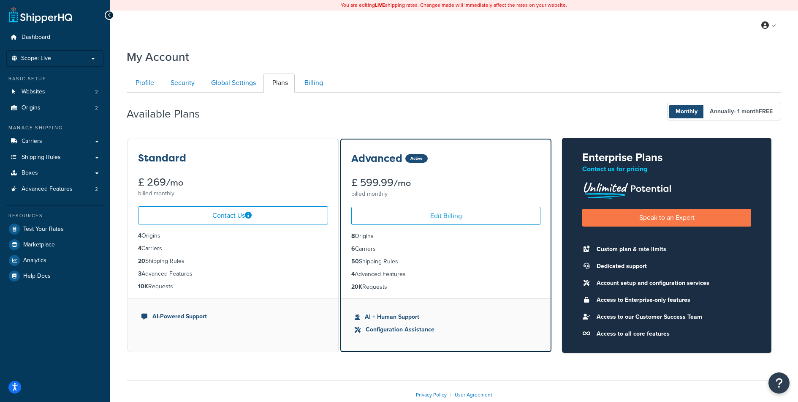
scroll to position [49, 0]
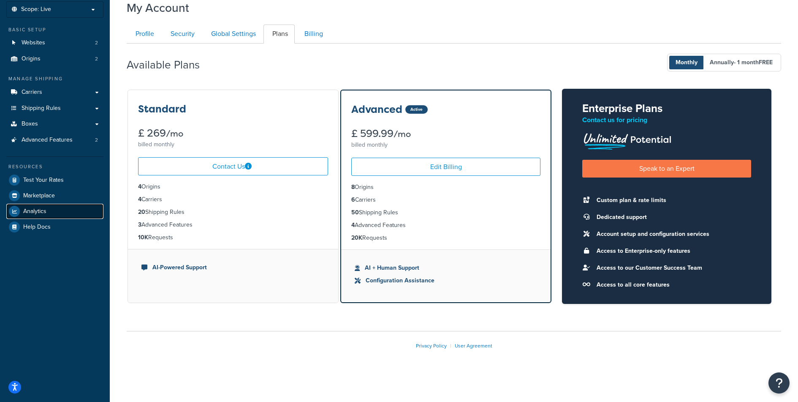
click at [35, 210] on span "Analytics" at bounding box center [34, 211] width 23 height 7
click at [36, 210] on span "Analytics" at bounding box center [34, 211] width 23 height 7
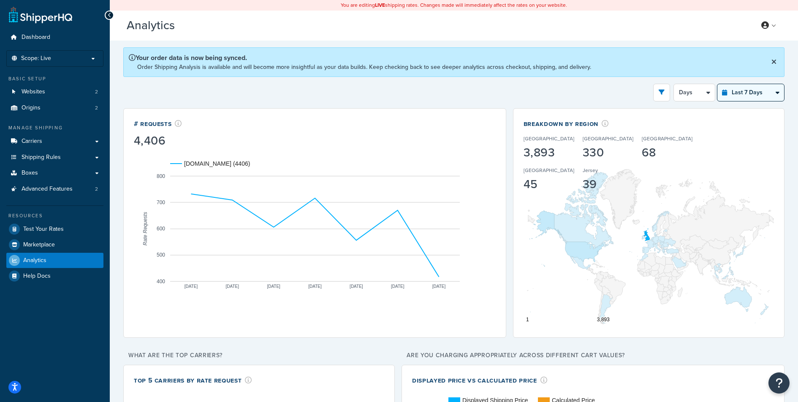
click at [750, 84] on select "Last 24 Hours Last 7 Days Last 30 Days Last 3 Months Last 6 Months Last 12 Mont…" at bounding box center [751, 92] width 67 height 17
select select "last_year"
click at [718, 84] on select "Last 24 Hours Last 7 Days Last 30 Days Last 3 Months Last 6 Months Last 12 Mont…" at bounding box center [751, 92] width 67 height 17
select select "1M"
